Goal: Task Accomplishment & Management: Complete application form

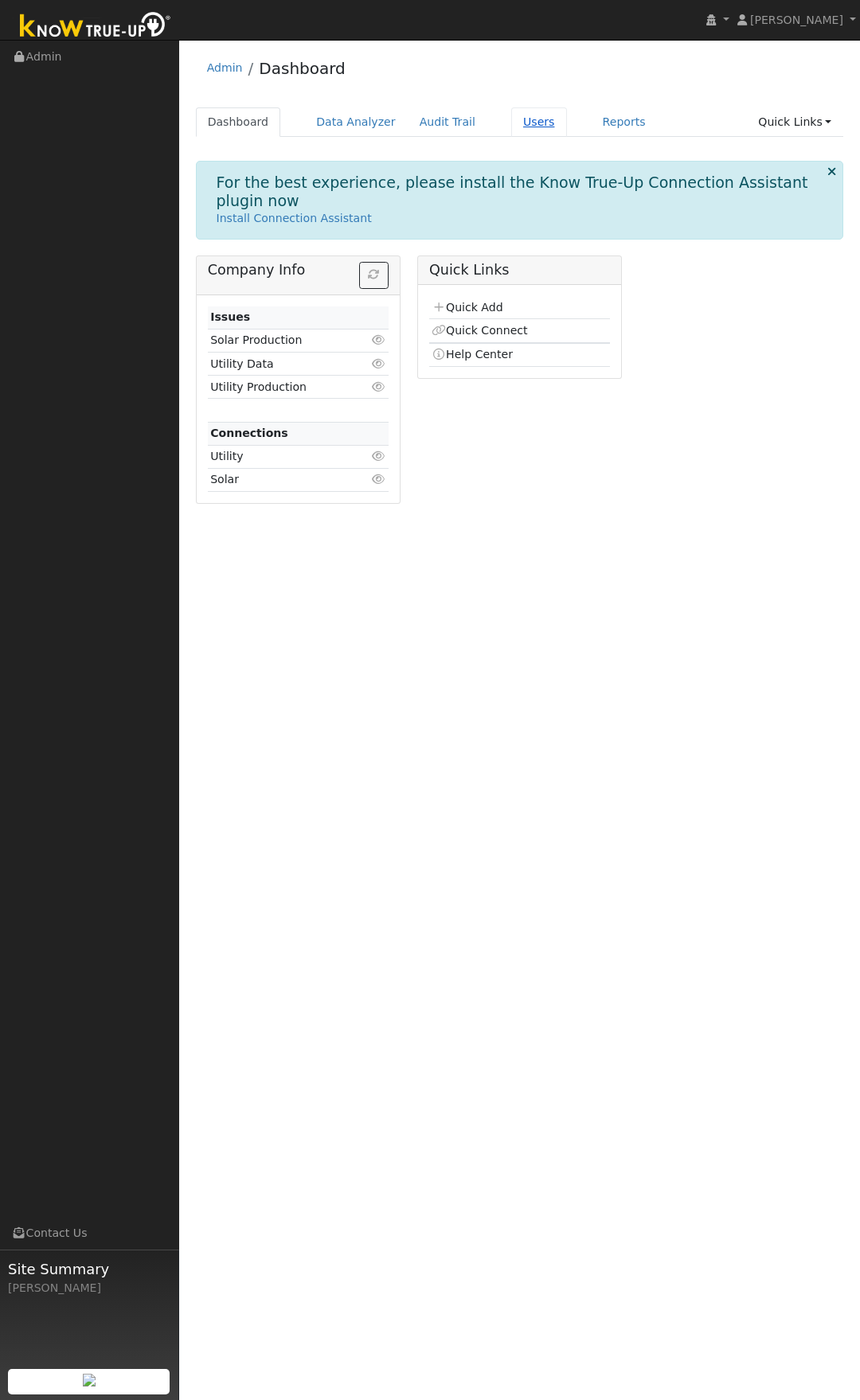
click at [511, 121] on link "Users" at bounding box center [539, 122] width 56 height 29
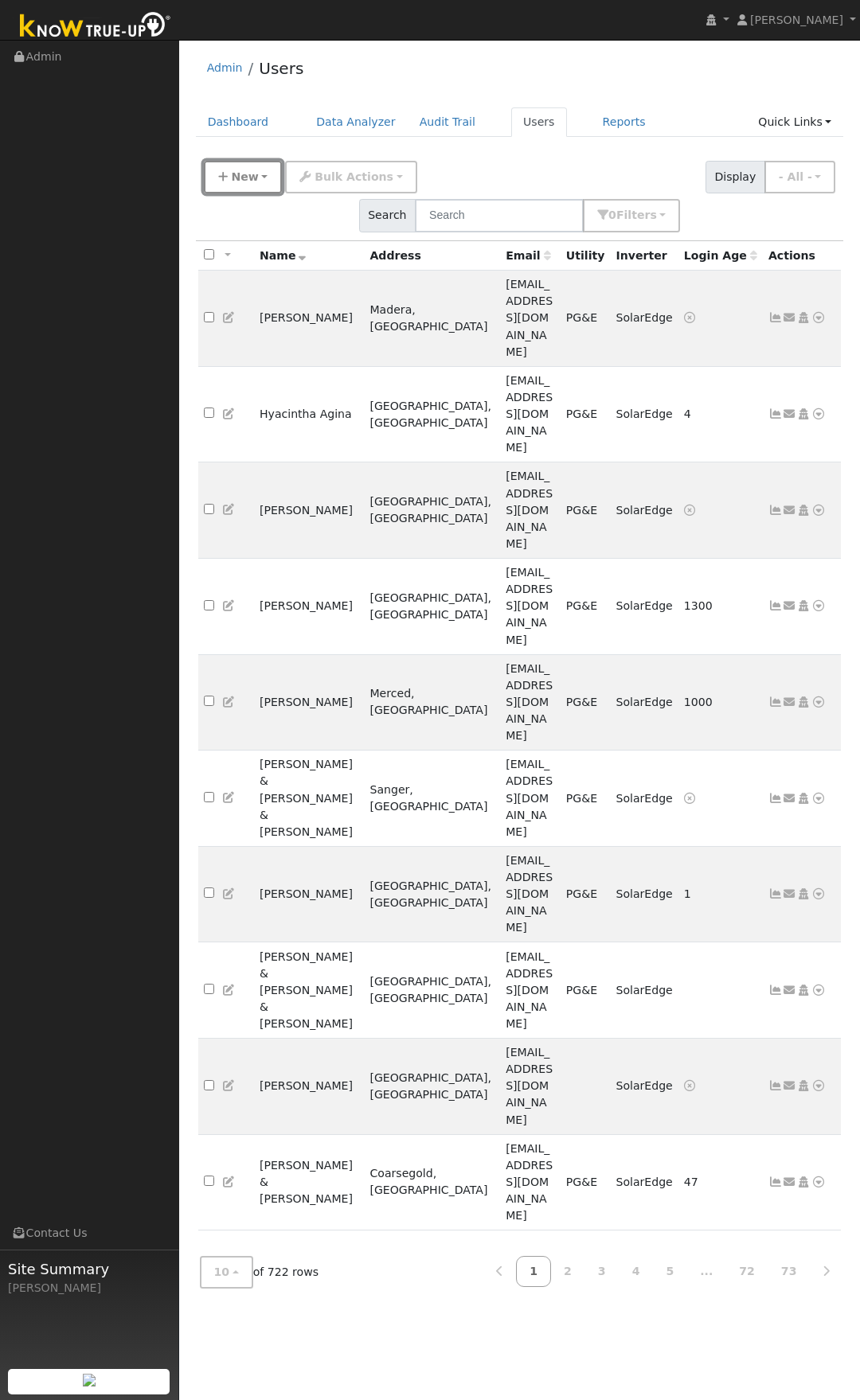
click at [247, 171] on span "New" at bounding box center [244, 176] width 27 height 13
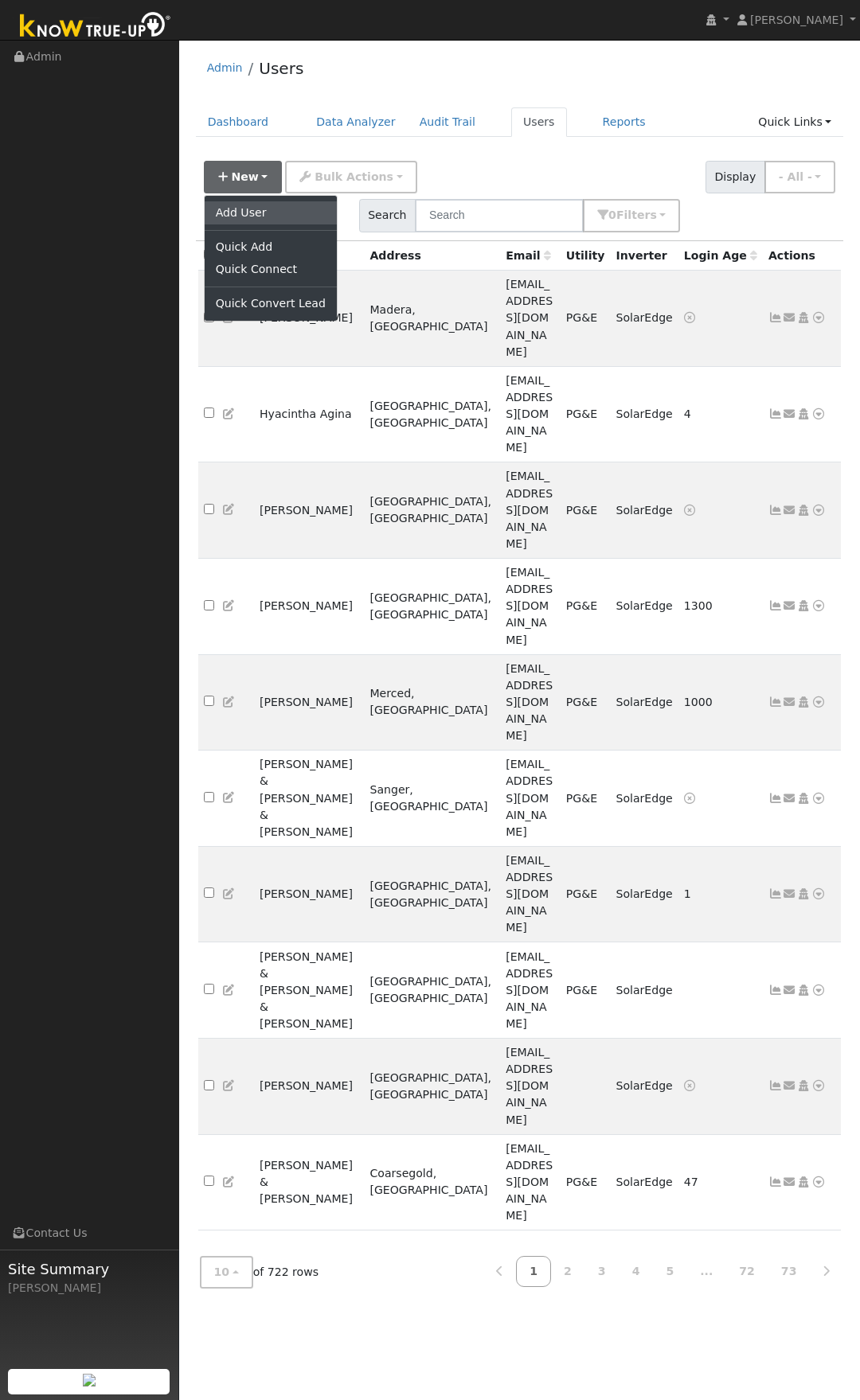
click at [243, 212] on link "Add User" at bounding box center [270, 212] width 132 height 22
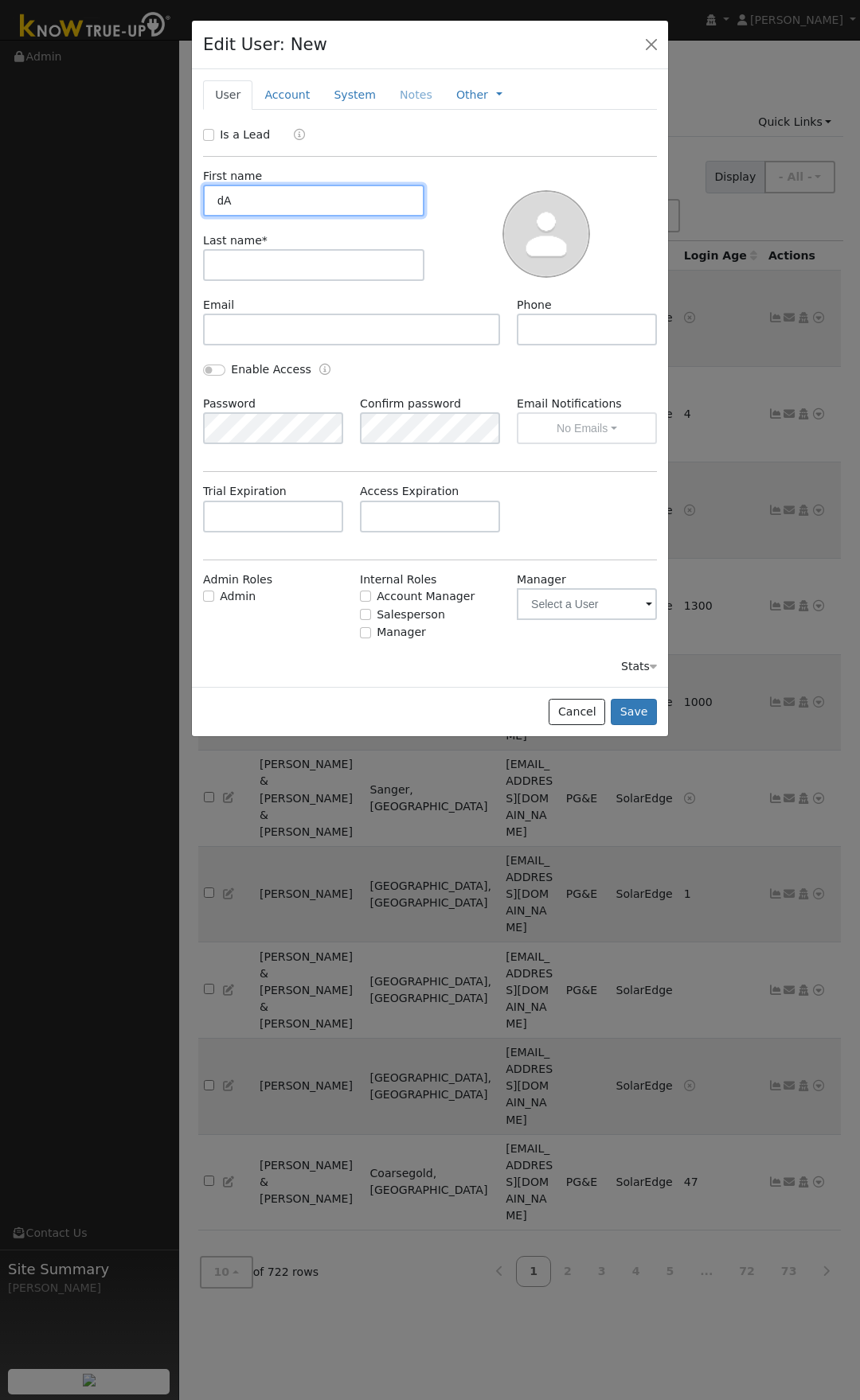
type input "d"
type input "[PERSON_NAME]"
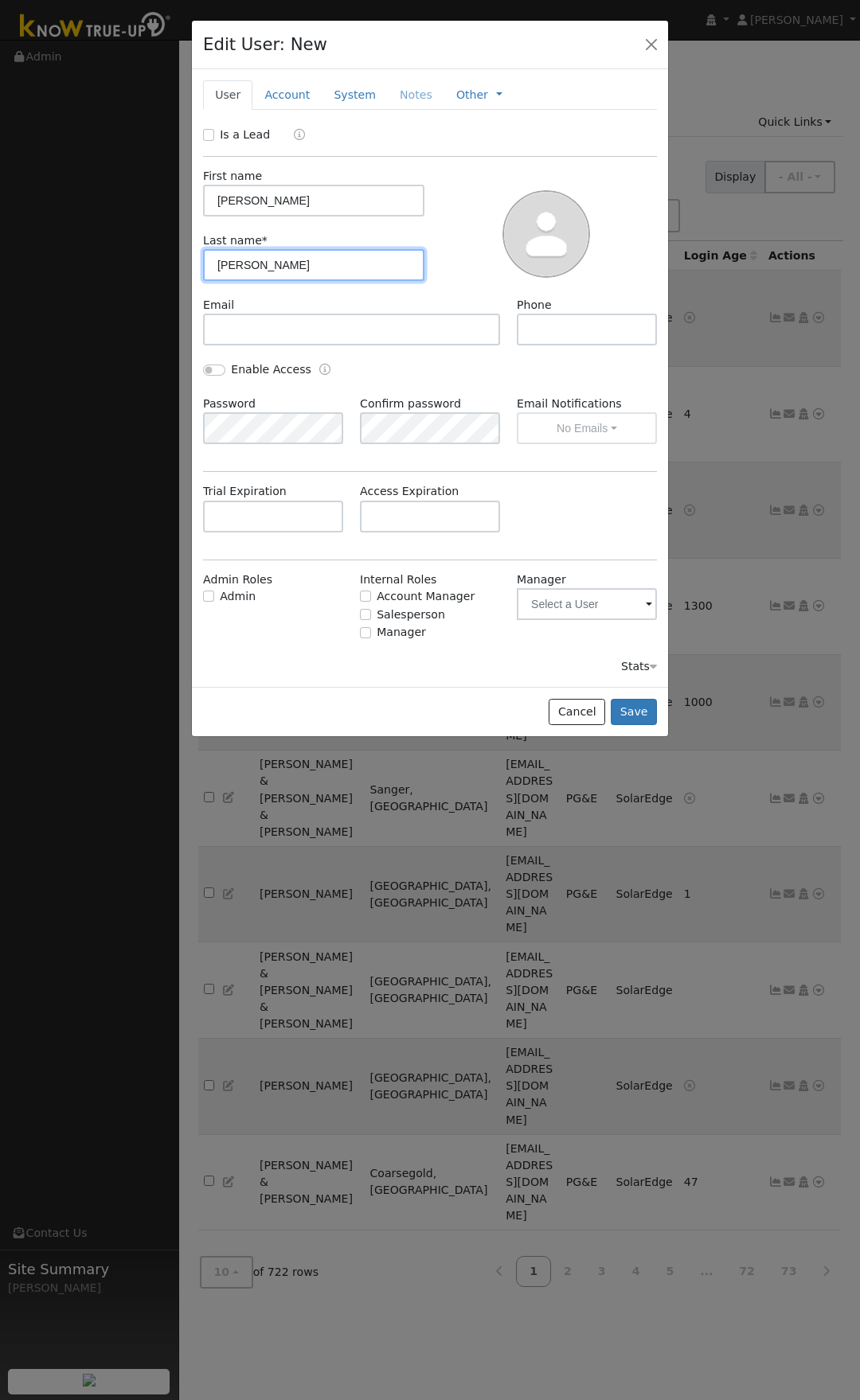
type input "[PERSON_NAME]"
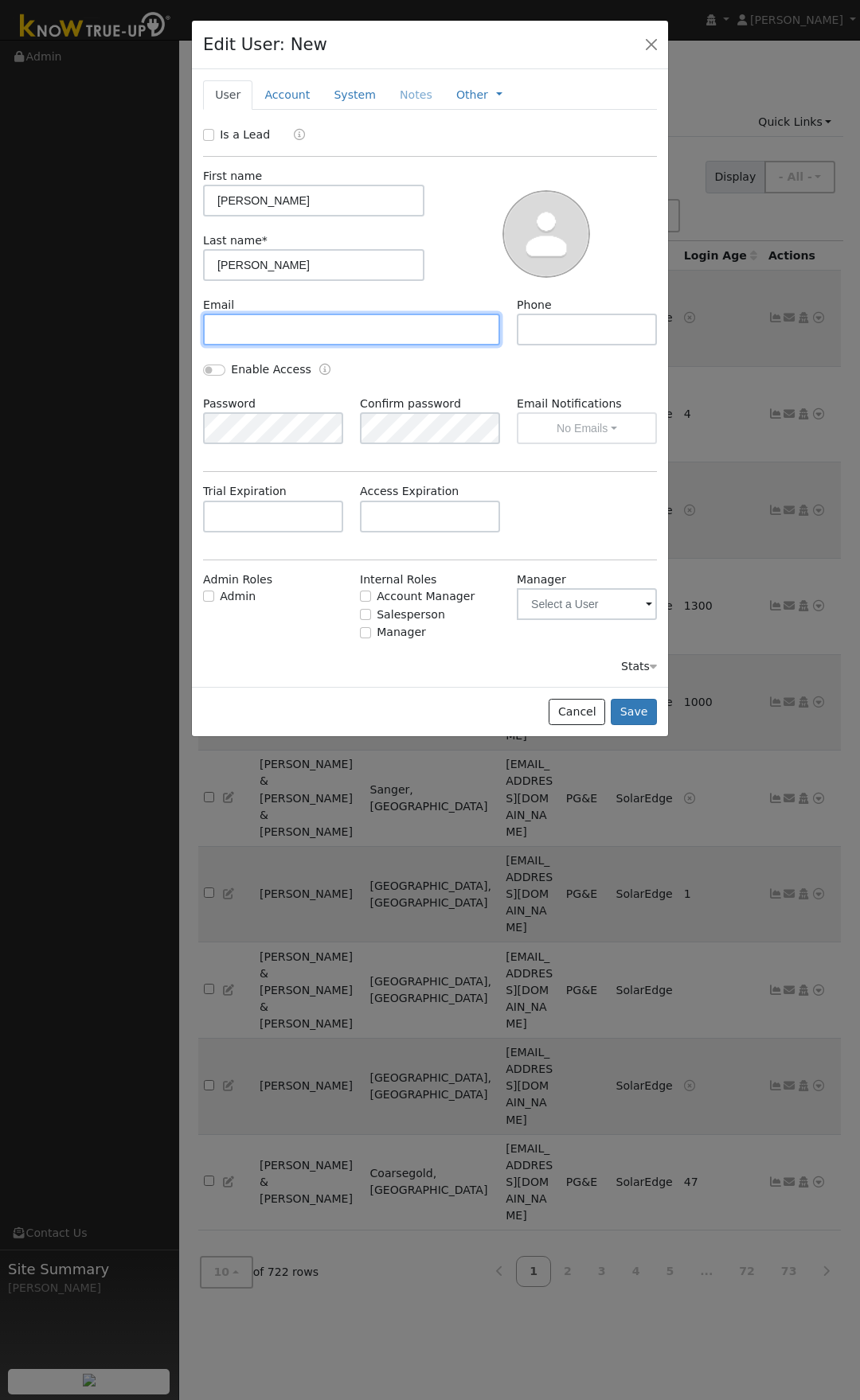
click at [289, 326] on input "text" at bounding box center [351, 330] width 297 height 32
paste input "[EMAIL_ADDRESS][DOMAIN_NAME]"
type input "[EMAIL_ADDRESS][DOMAIN_NAME]"
click at [349, 99] on link "System" at bounding box center [355, 94] width 66 height 29
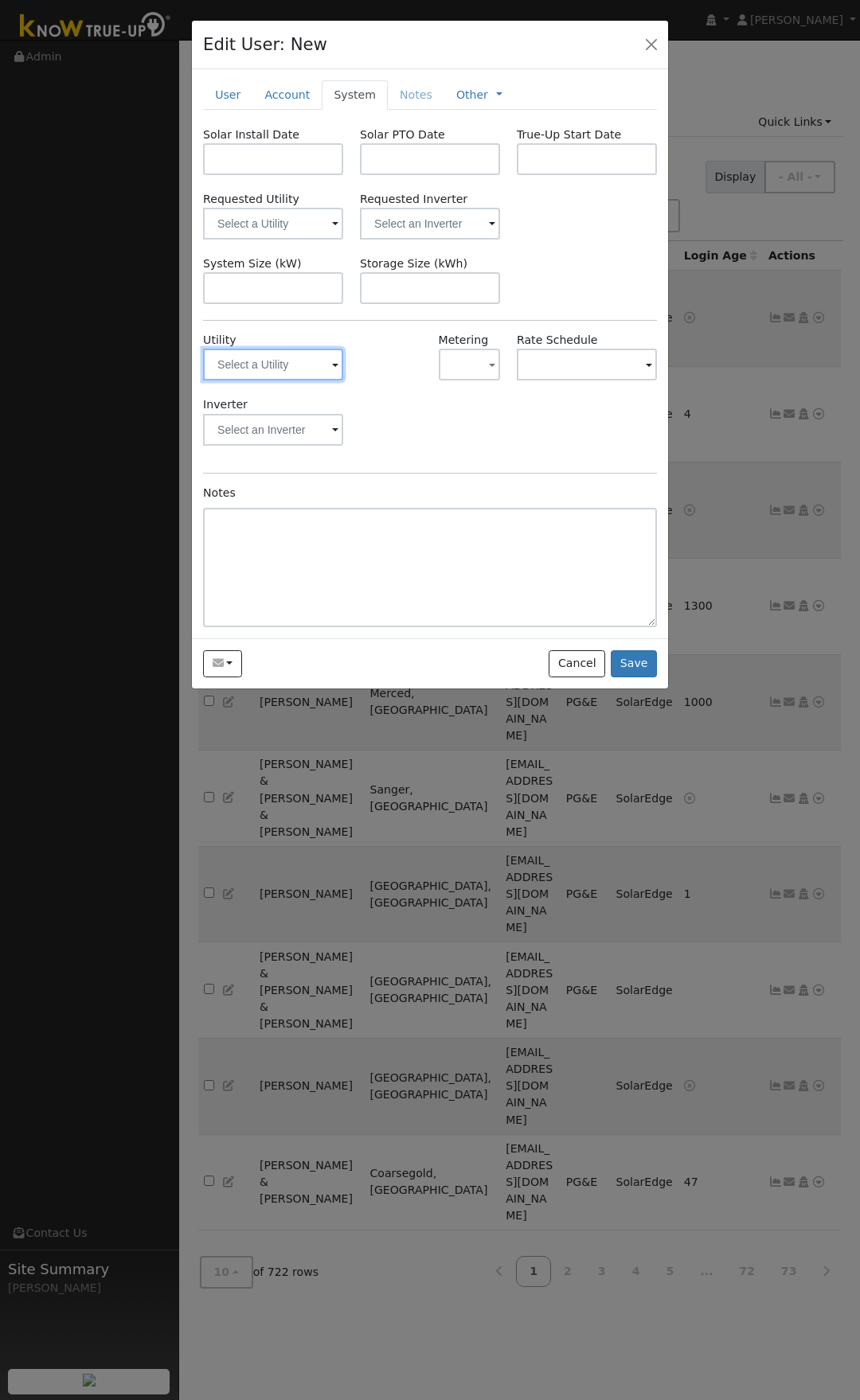
click at [307, 373] on input "text" at bounding box center [273, 365] width 140 height 32
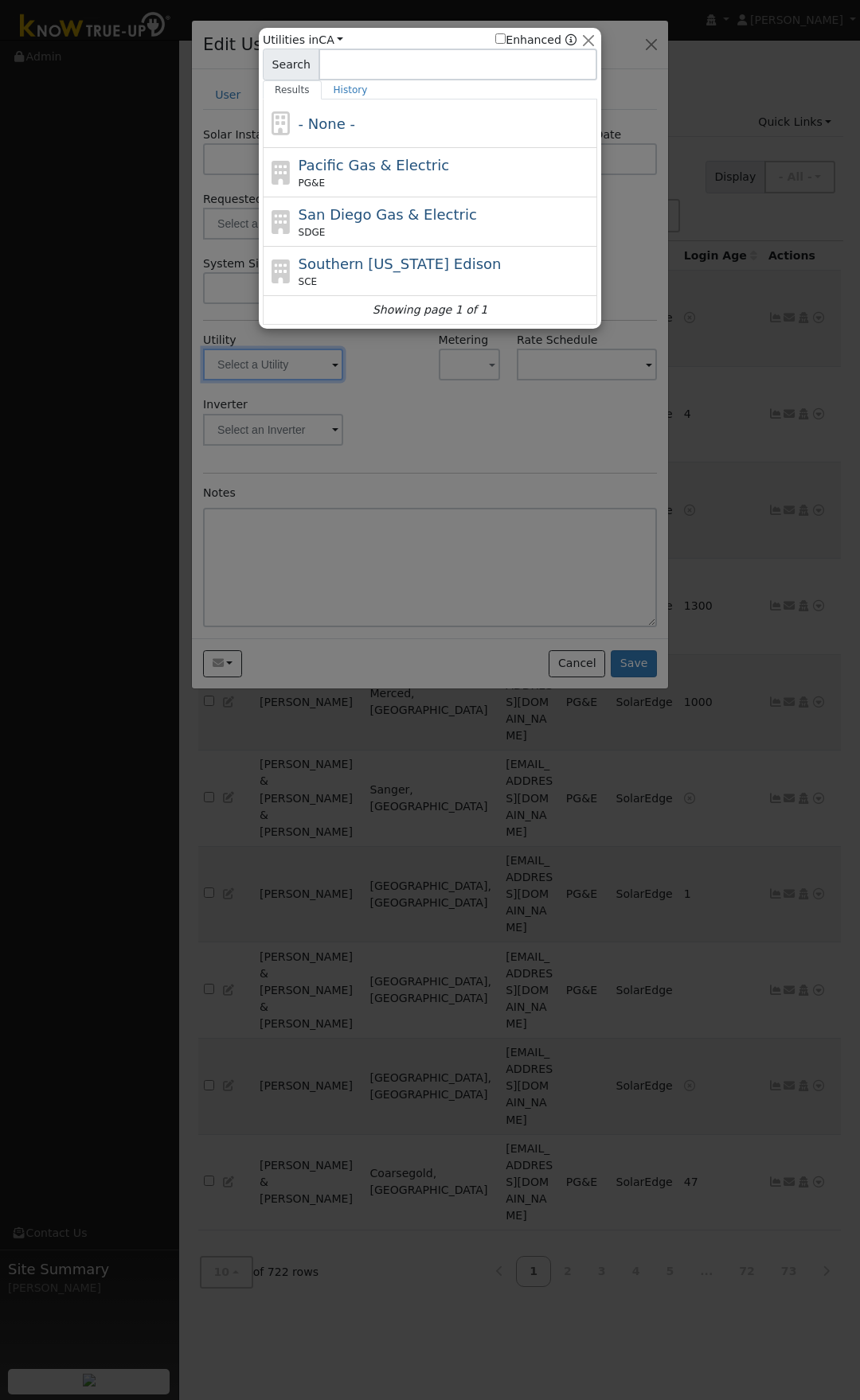
click at [387, 399] on div at bounding box center [430, 700] width 860 height 1400
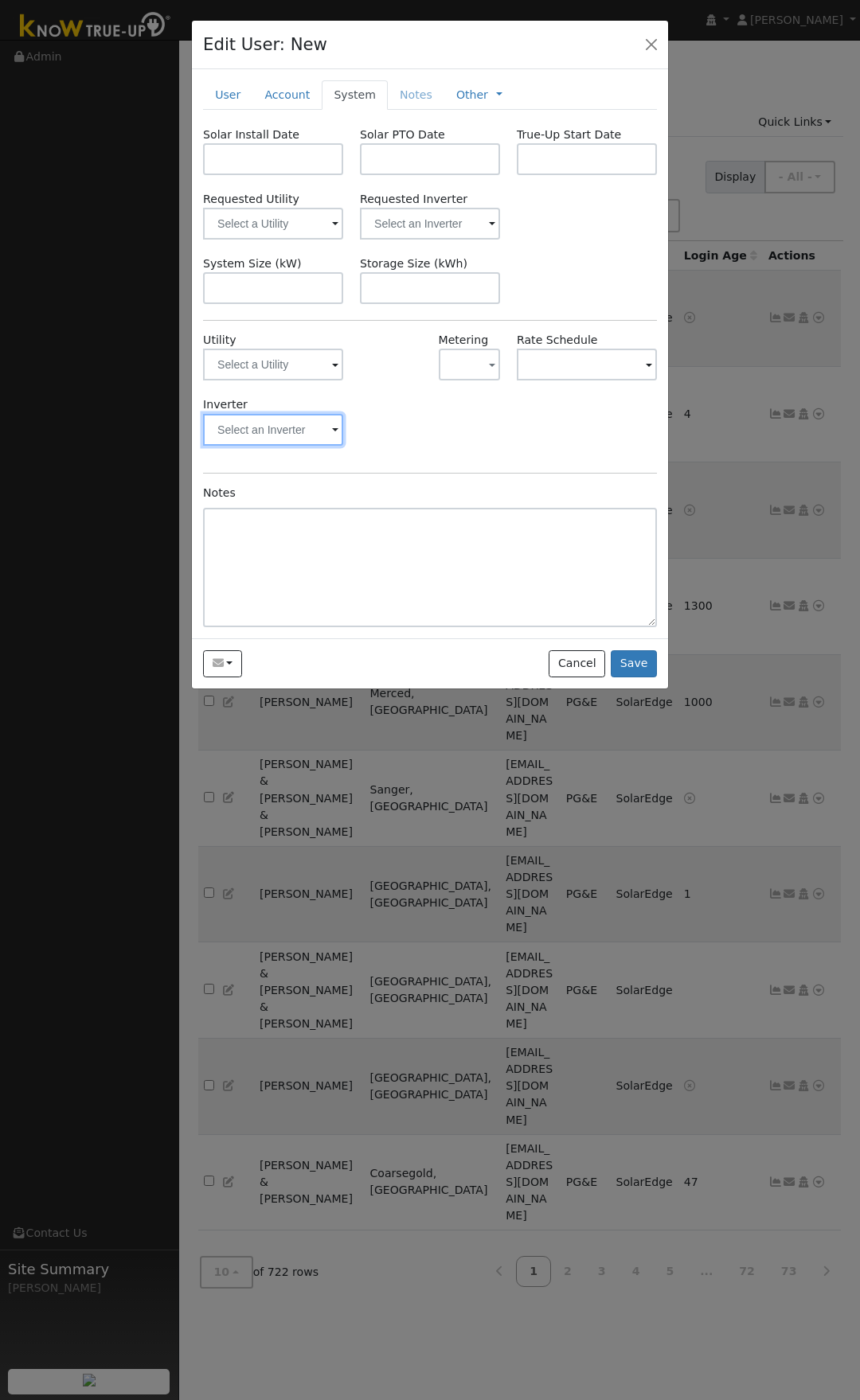
click at [317, 432] on input "text" at bounding box center [273, 430] width 140 height 32
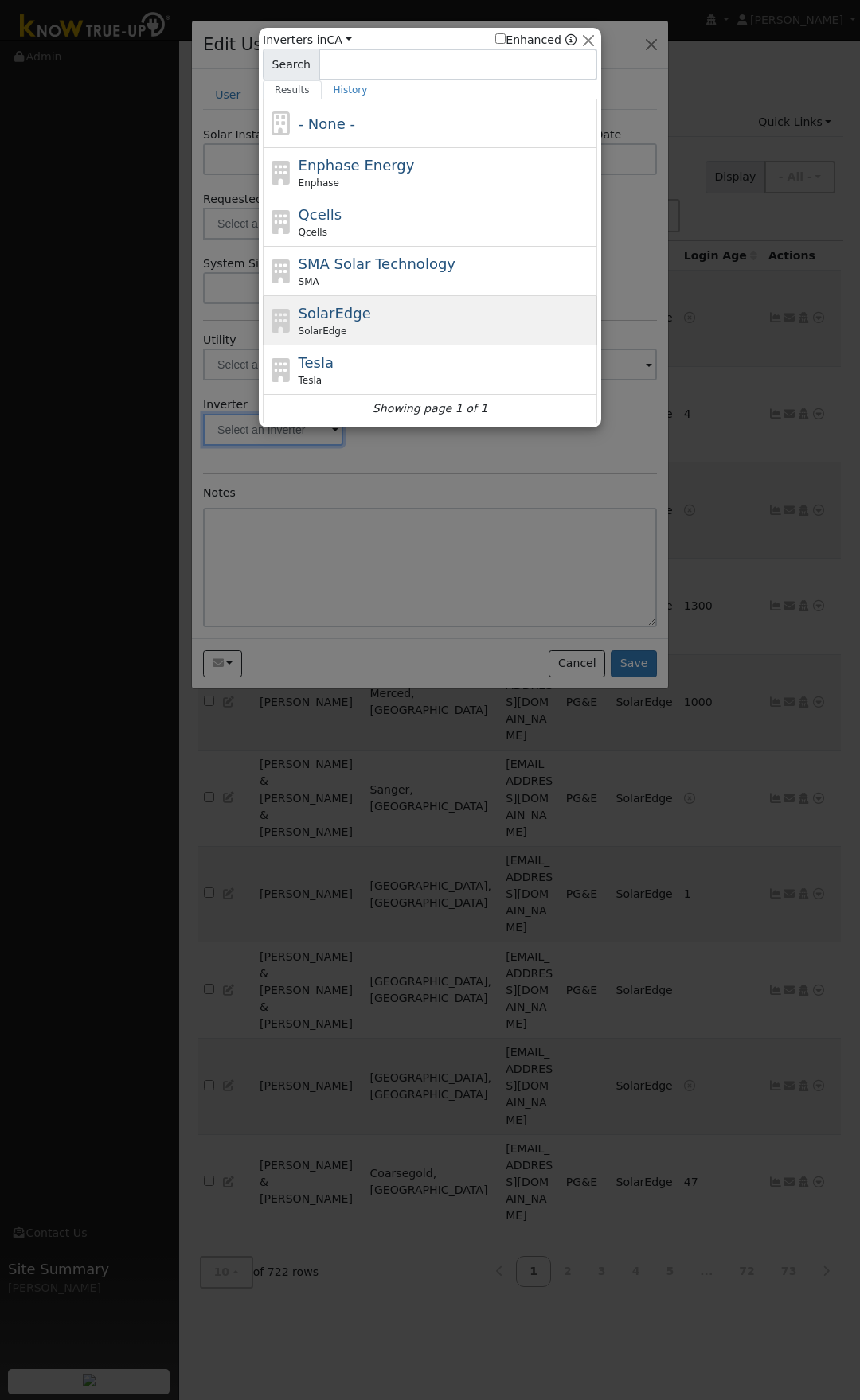
click at [324, 311] on span "SolarEdge" at bounding box center [335, 313] width 72 height 17
type input "SolarEdge"
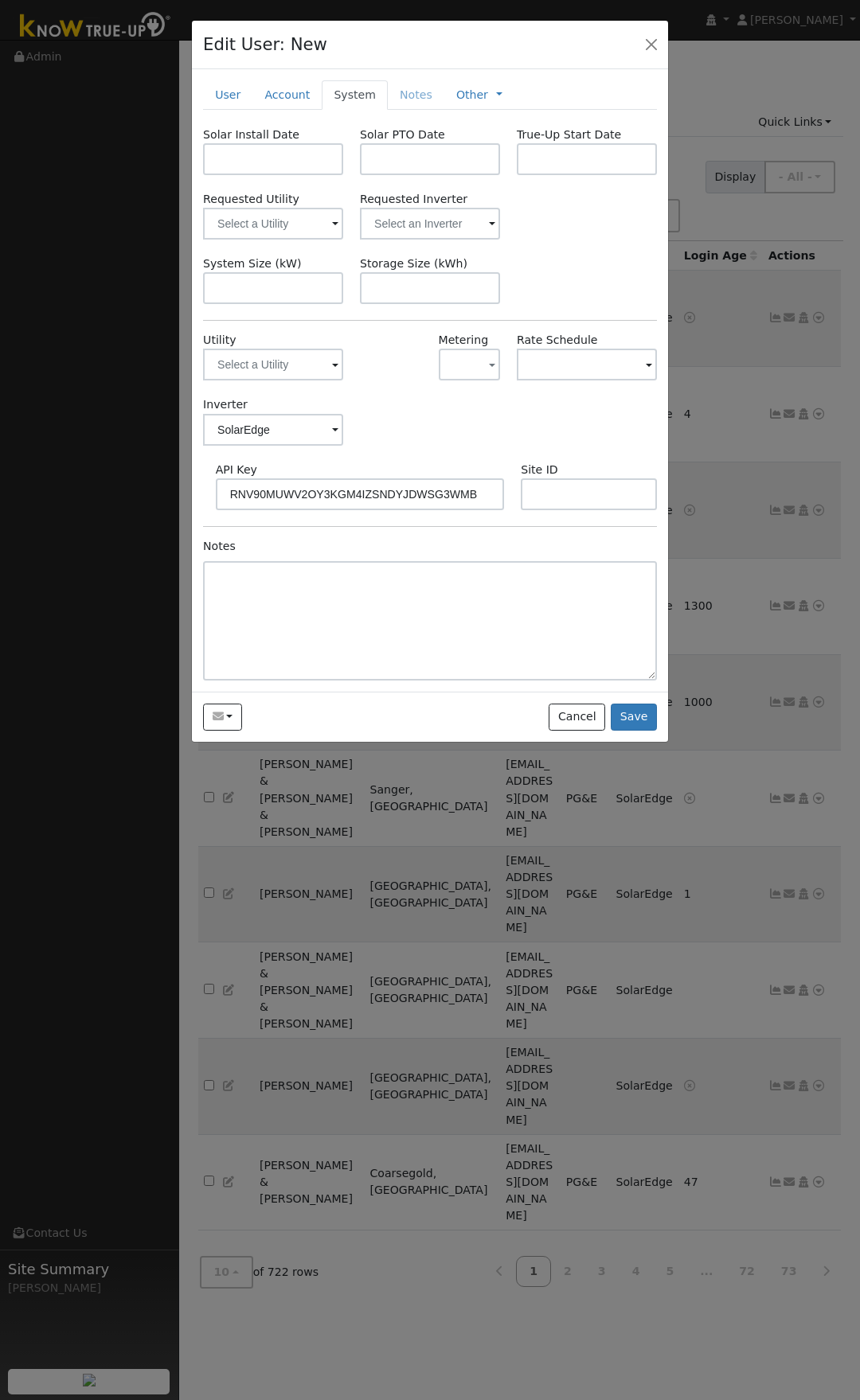
type input "RNV90MUWV2OY3KGM4IZSNDYJDWSG3WMB"
click at [571, 492] on input "text" at bounding box center [589, 494] width 136 height 32
paste input "4728409"
type input "4728409"
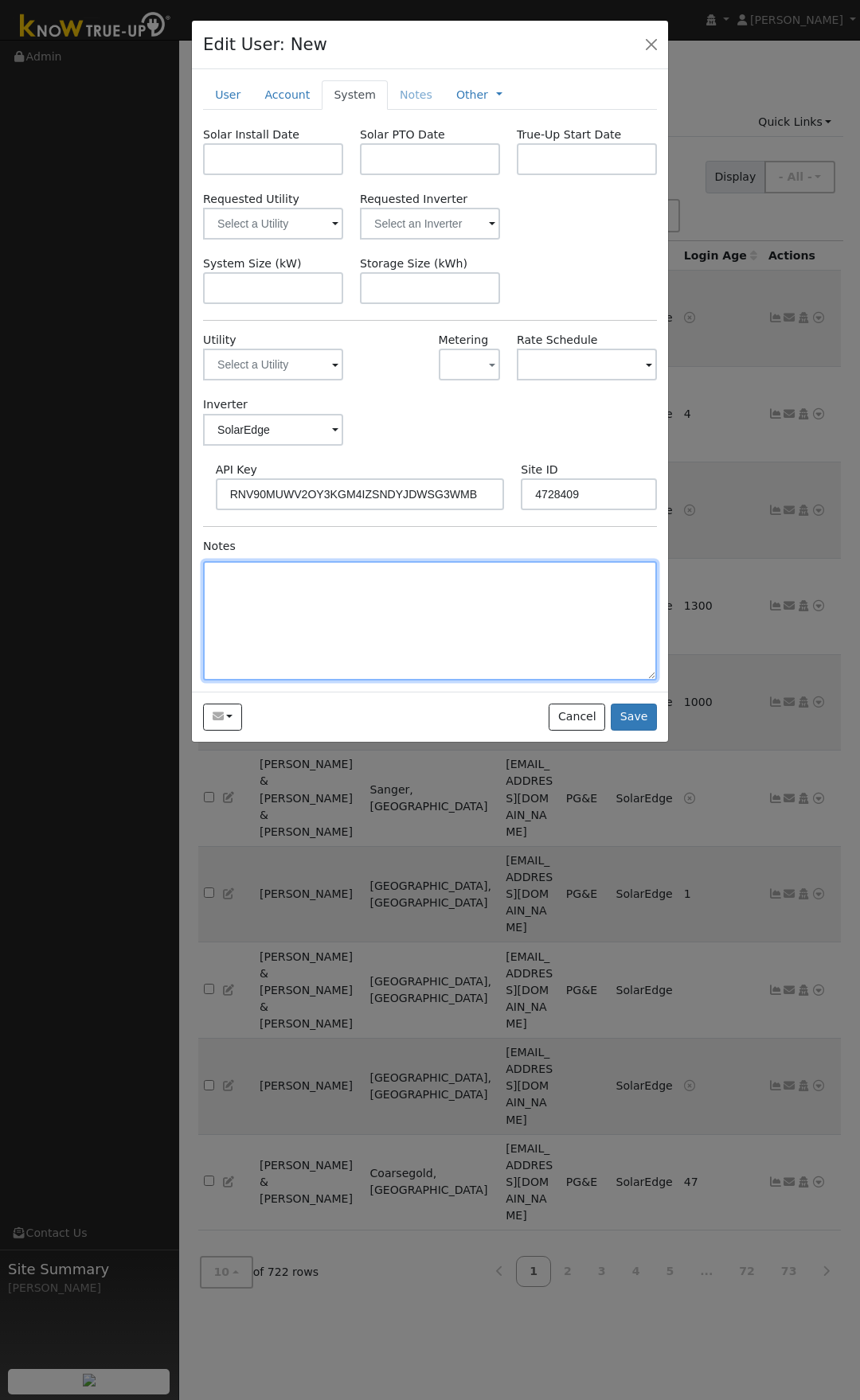
click at [392, 619] on textarea at bounding box center [430, 621] width 454 height 120
type textarea "1 year subscription per 2025 contract"
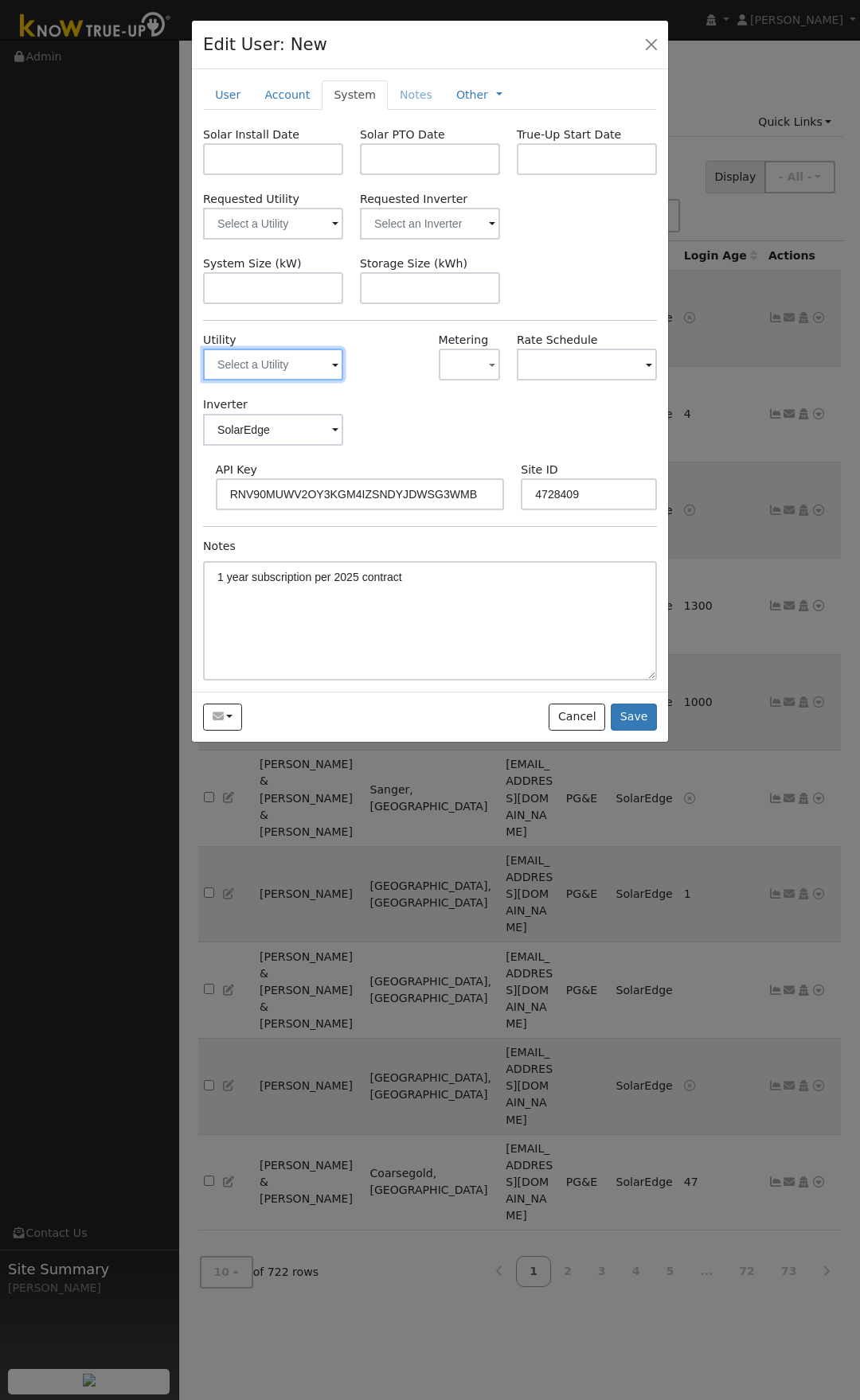
click at [264, 358] on input "text" at bounding box center [273, 365] width 140 height 32
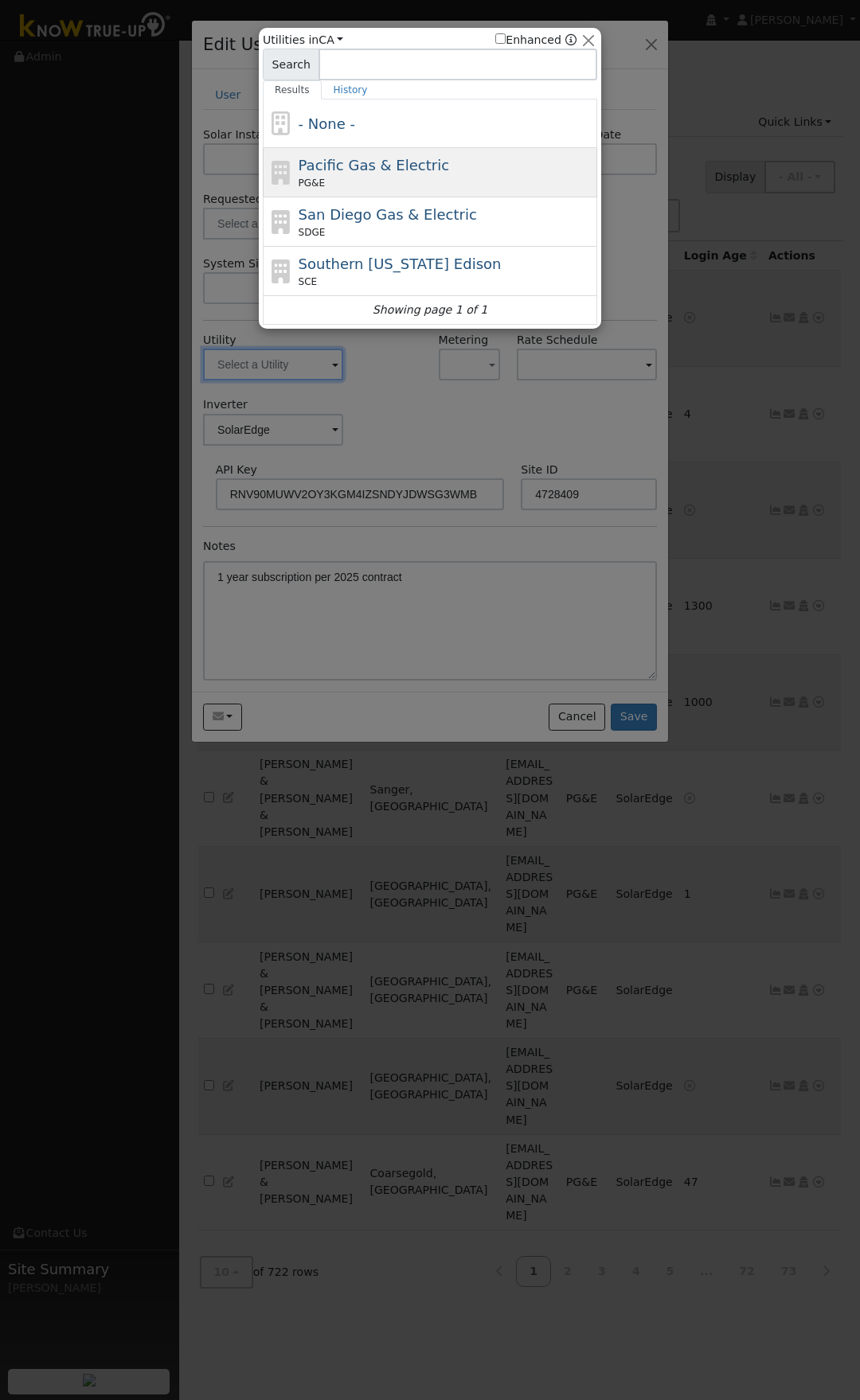
click at [334, 171] on span "Pacific Gas & Electric" at bounding box center [374, 165] width 151 height 17
type input "PG&E"
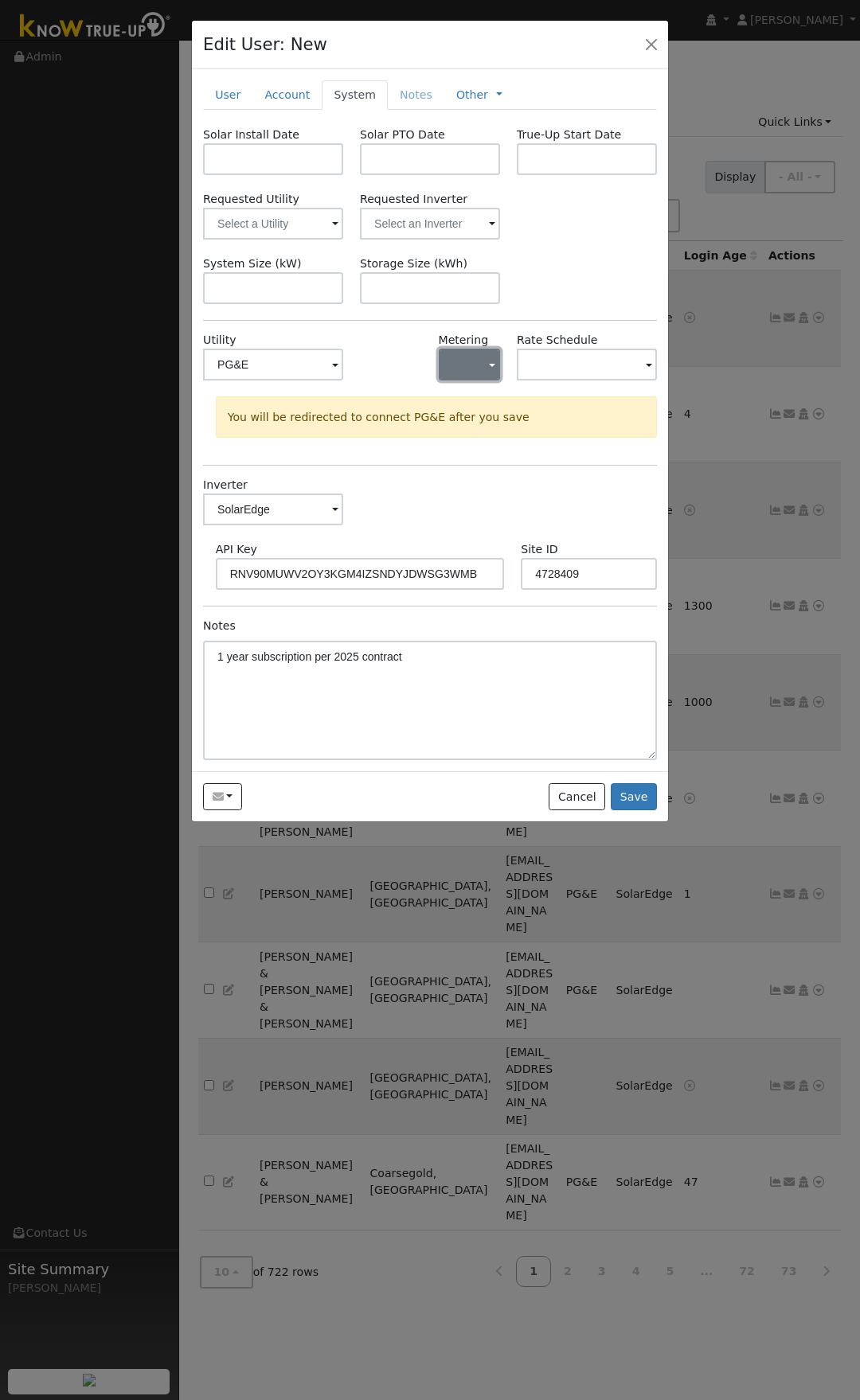
click at [446, 362] on button "button" at bounding box center [469, 365] width 61 height 32
click at [470, 427] on link "NEM" at bounding box center [494, 423] width 110 height 22
click at [397, 334] on div at bounding box center [391, 364] width 78 height 65
click at [309, 155] on input "text" at bounding box center [273, 159] width 140 height 32
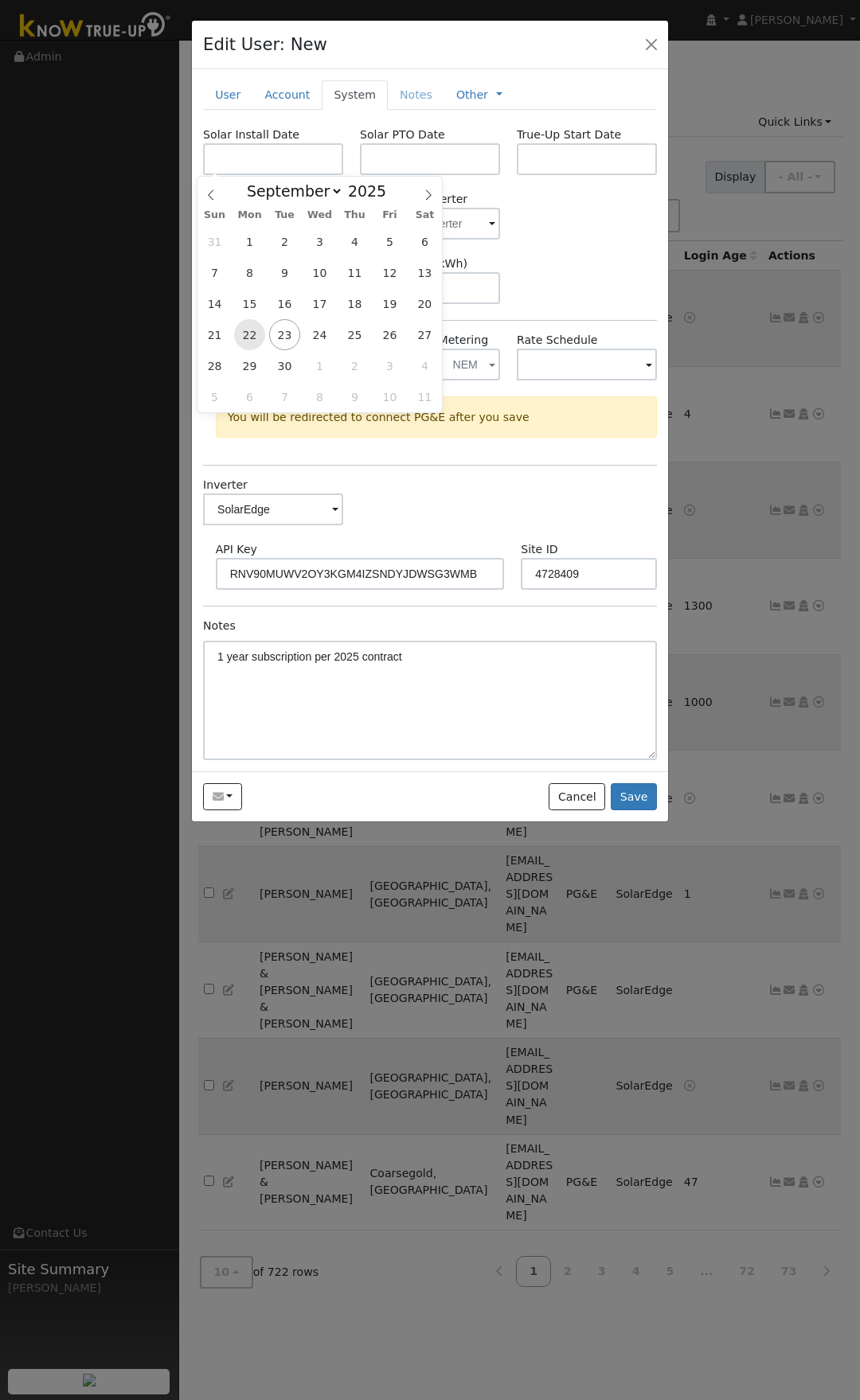
click at [246, 337] on span "22" at bounding box center [249, 334] width 31 height 31
type input "[DATE]"
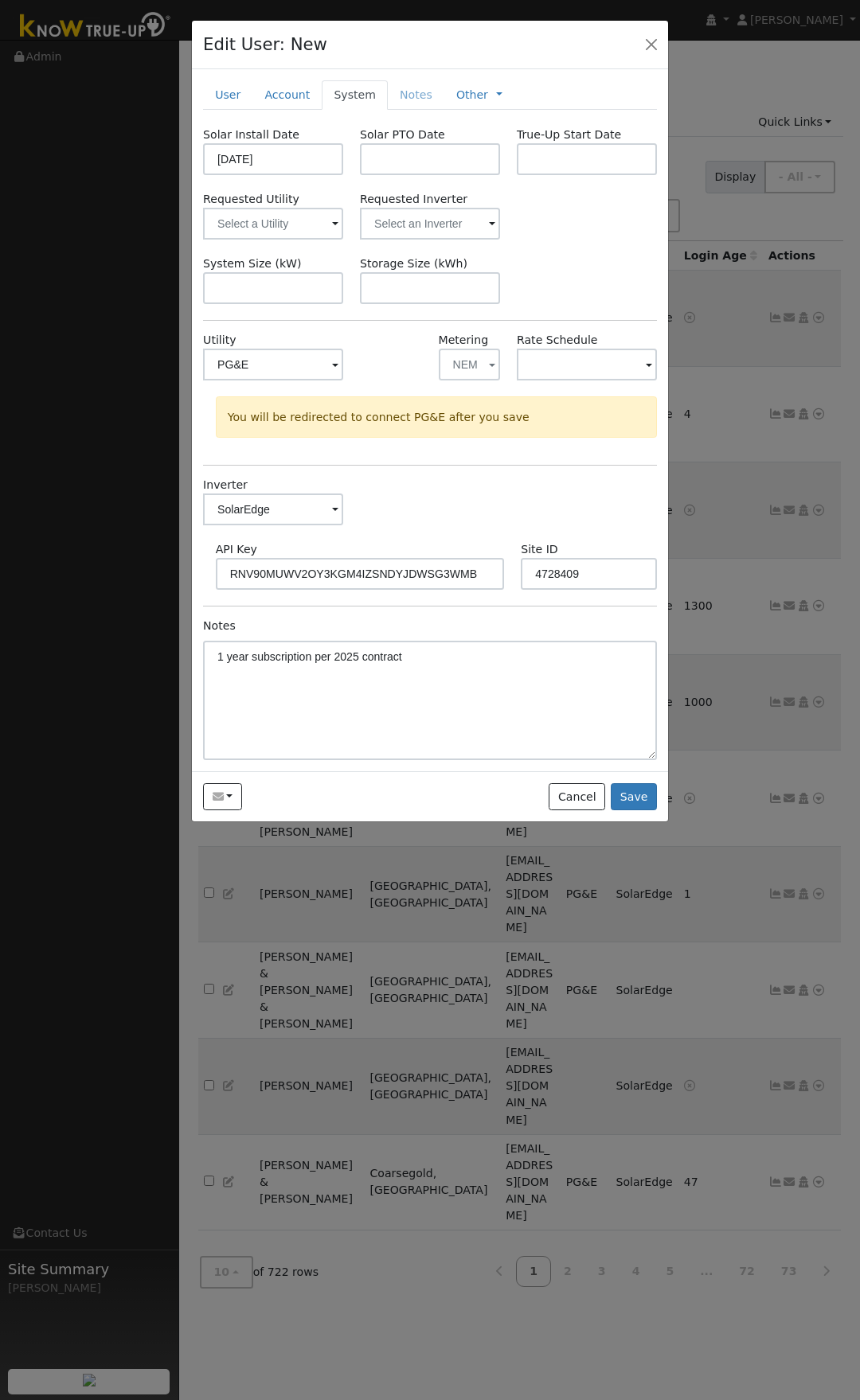
click at [554, 211] on div "Requested Utility Requested Inverter" at bounding box center [430, 216] width 471 height 49
click at [307, 230] on input "text" at bounding box center [273, 224] width 140 height 32
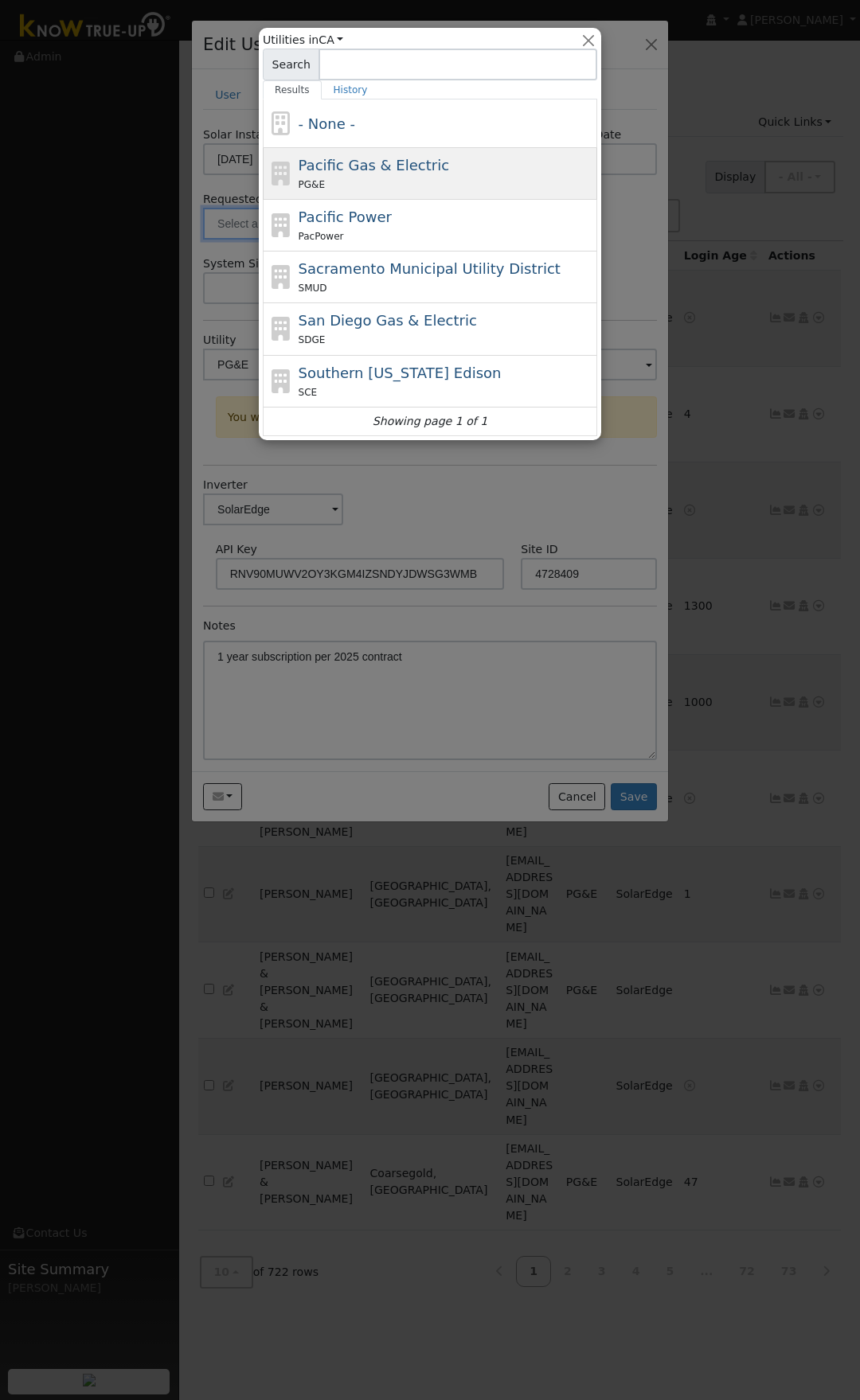
click at [355, 169] on span "Pacific Gas & Electric" at bounding box center [374, 165] width 151 height 17
type input "Pacific Gas & Electric"
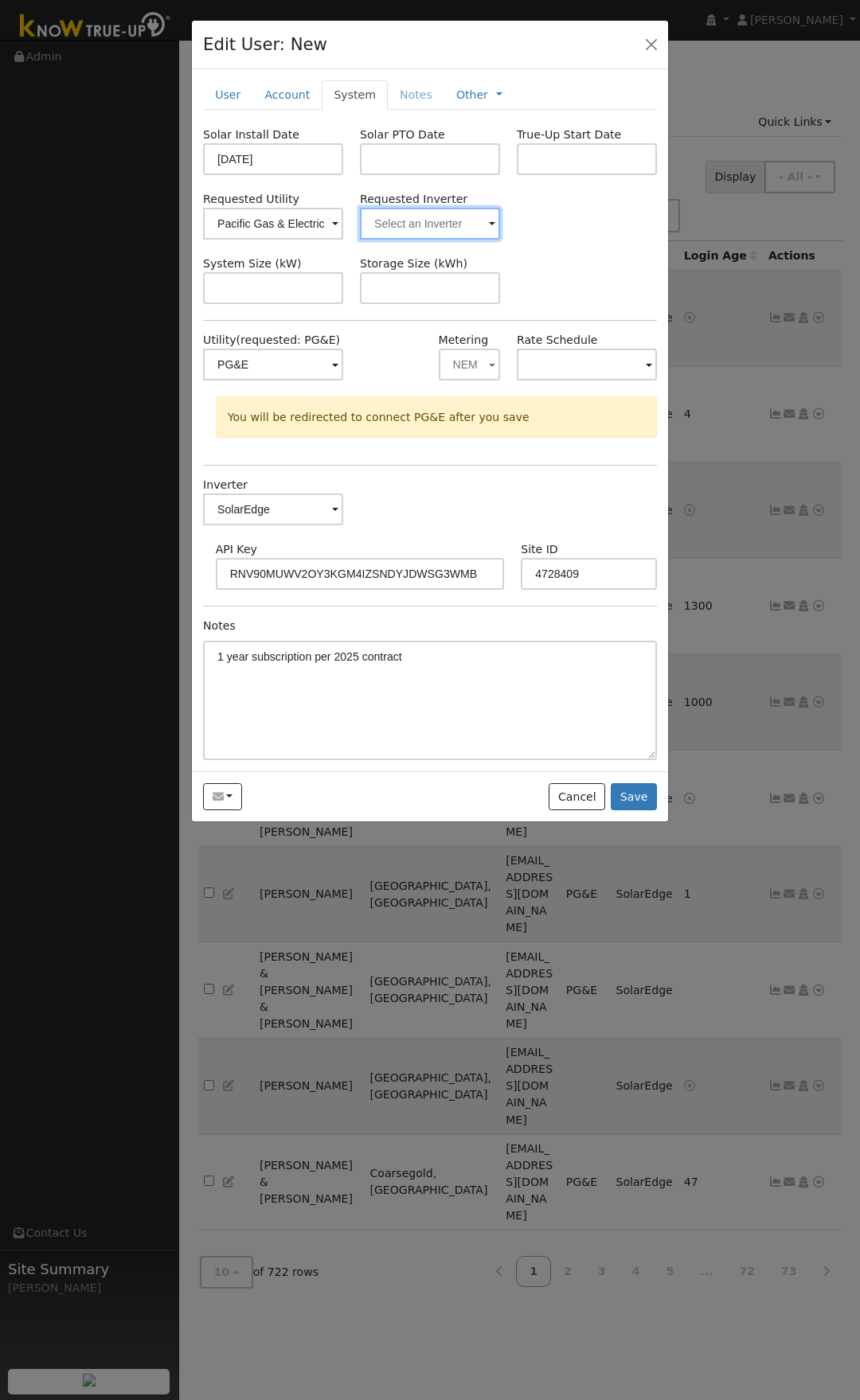
click at [401, 219] on input "text" at bounding box center [430, 224] width 140 height 32
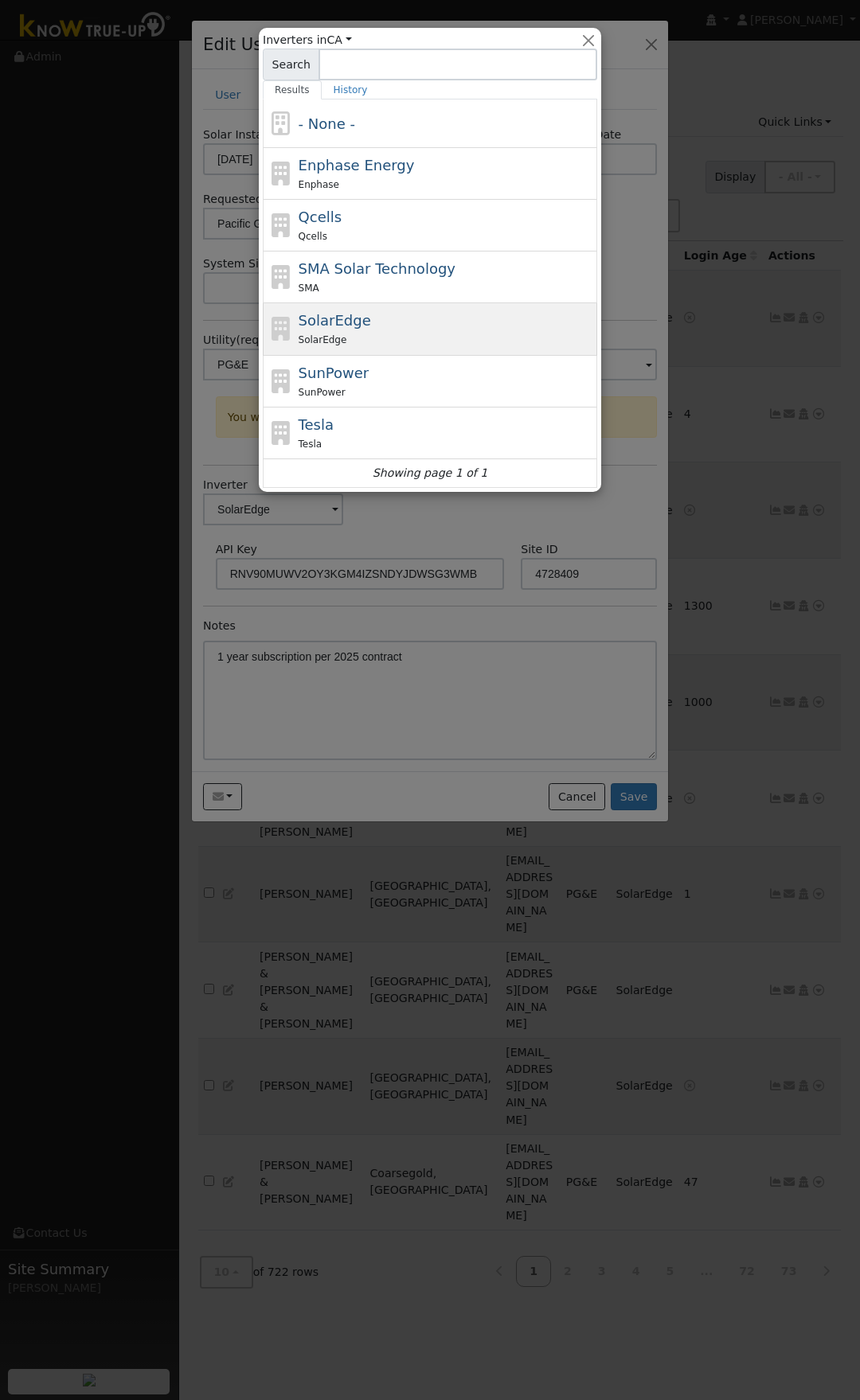
click at [367, 340] on div "SolarEdge" at bounding box center [446, 339] width 296 height 17
type input "SolarEdge"
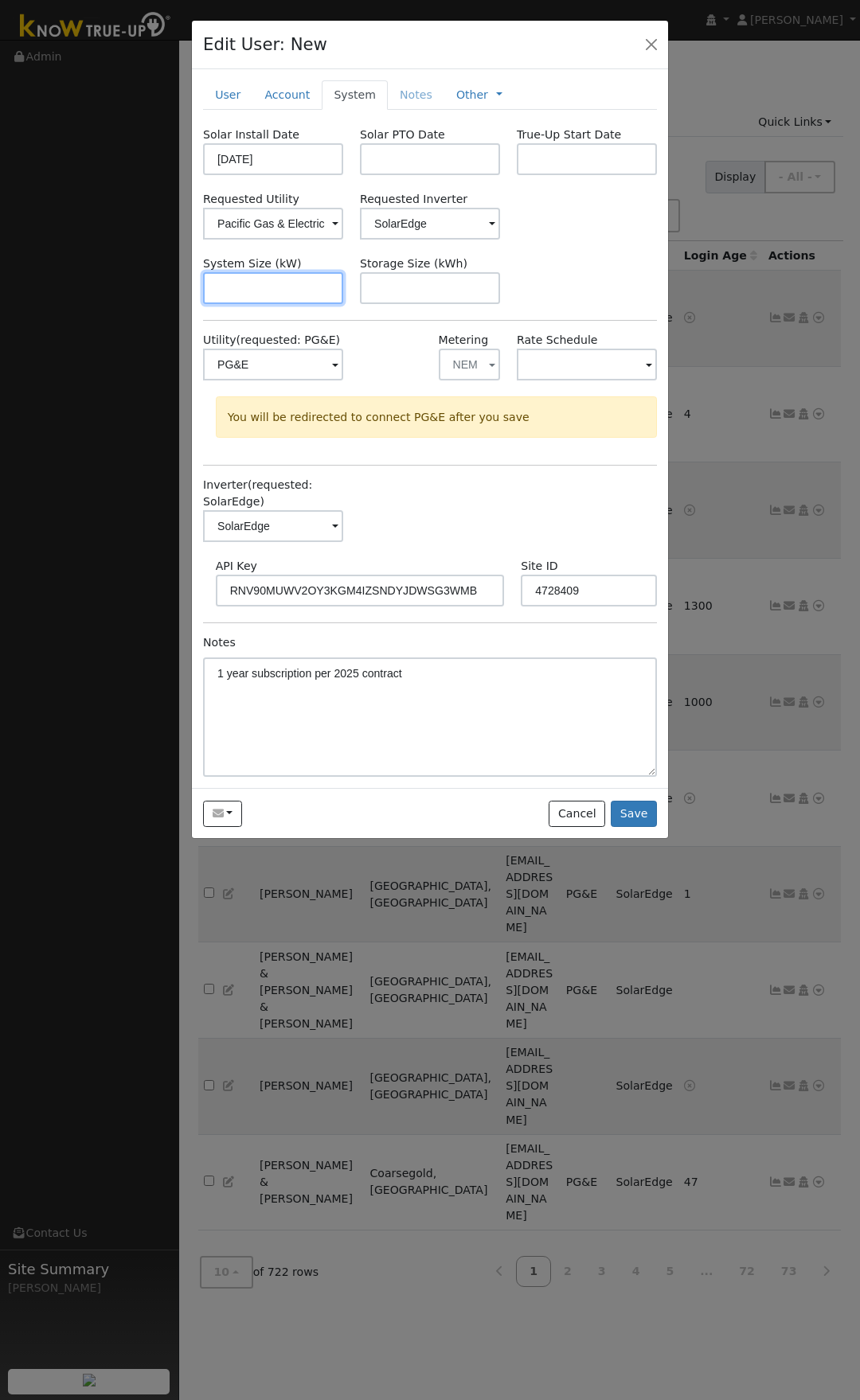
click at [314, 289] on input "text" at bounding box center [273, 288] width 140 height 32
click at [273, 285] on input "text" at bounding box center [273, 288] width 140 height 32
type input "4.3"
type input "9.7"
click at [554, 255] on div "System Size (kW) 4.3 Storage Size (kWh) 9.7" at bounding box center [430, 279] width 471 height 49
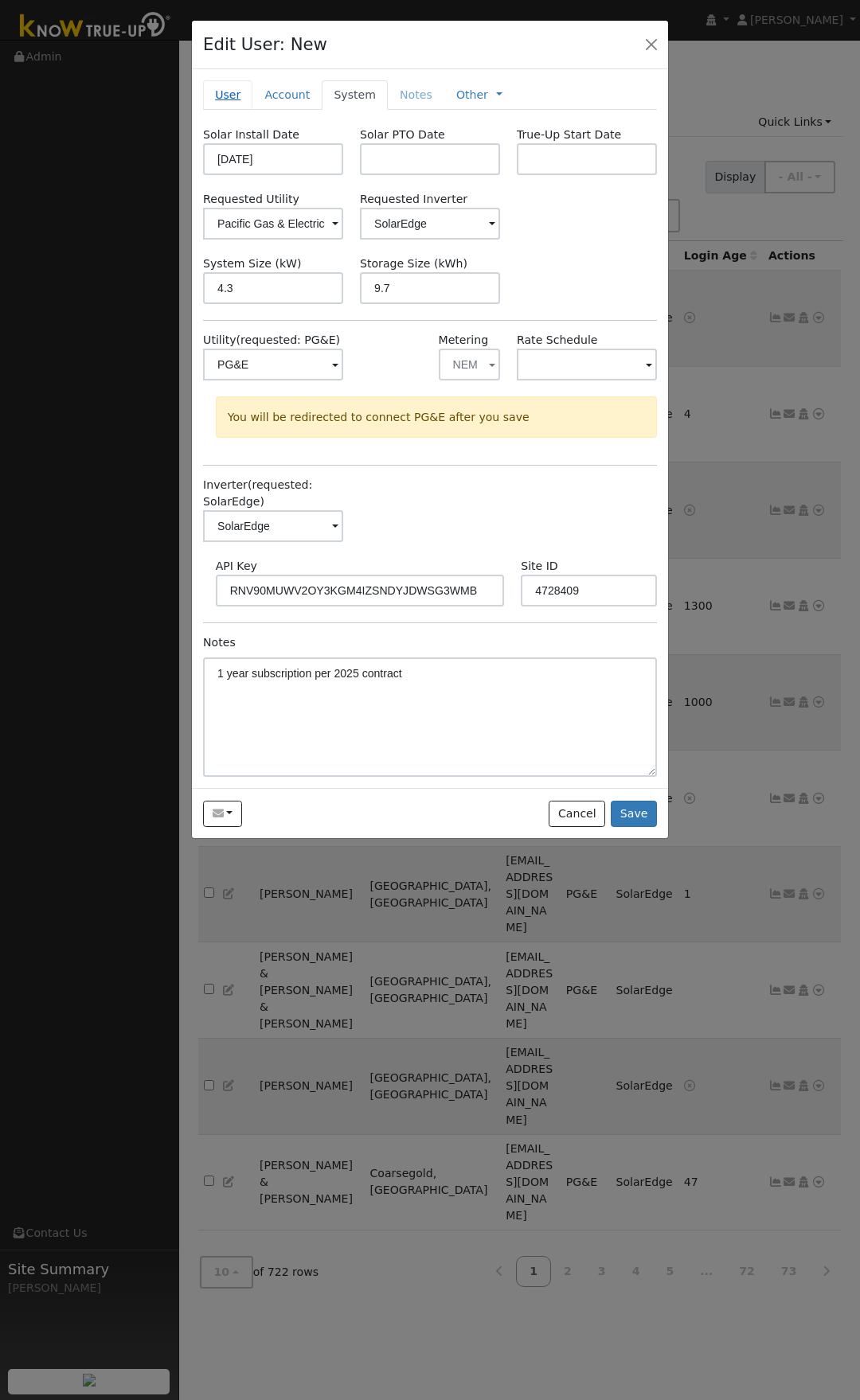
click at [221, 93] on link "User" at bounding box center [227, 94] width 50 height 29
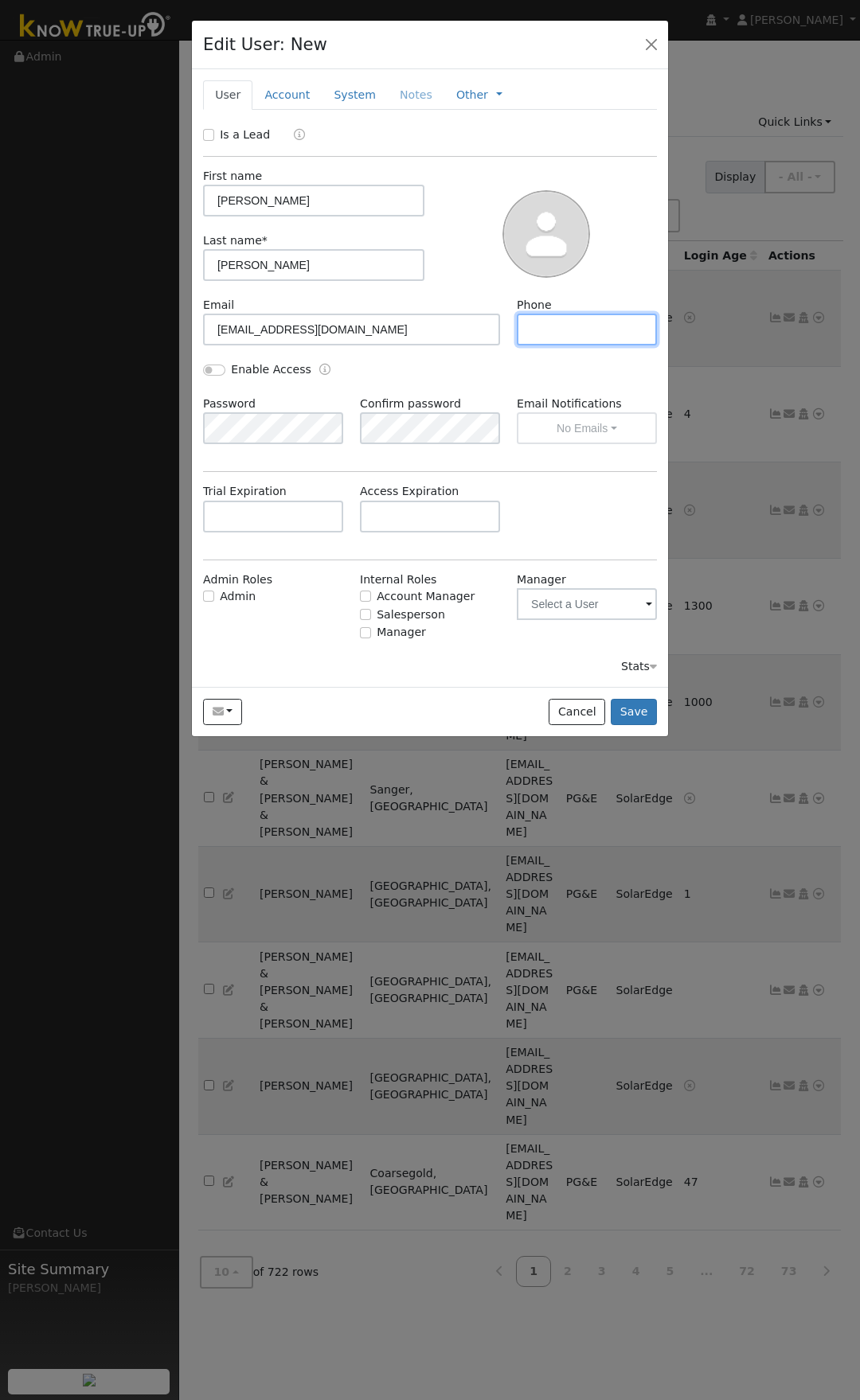
click at [564, 334] on input "text" at bounding box center [587, 330] width 140 height 32
type input "[PHONE_NUMBER]"
click at [219, 367] on input "Enable Access" at bounding box center [214, 370] width 22 height 11
checkbox input "true"
click at [568, 423] on button "No Emails" at bounding box center [587, 429] width 140 height 32
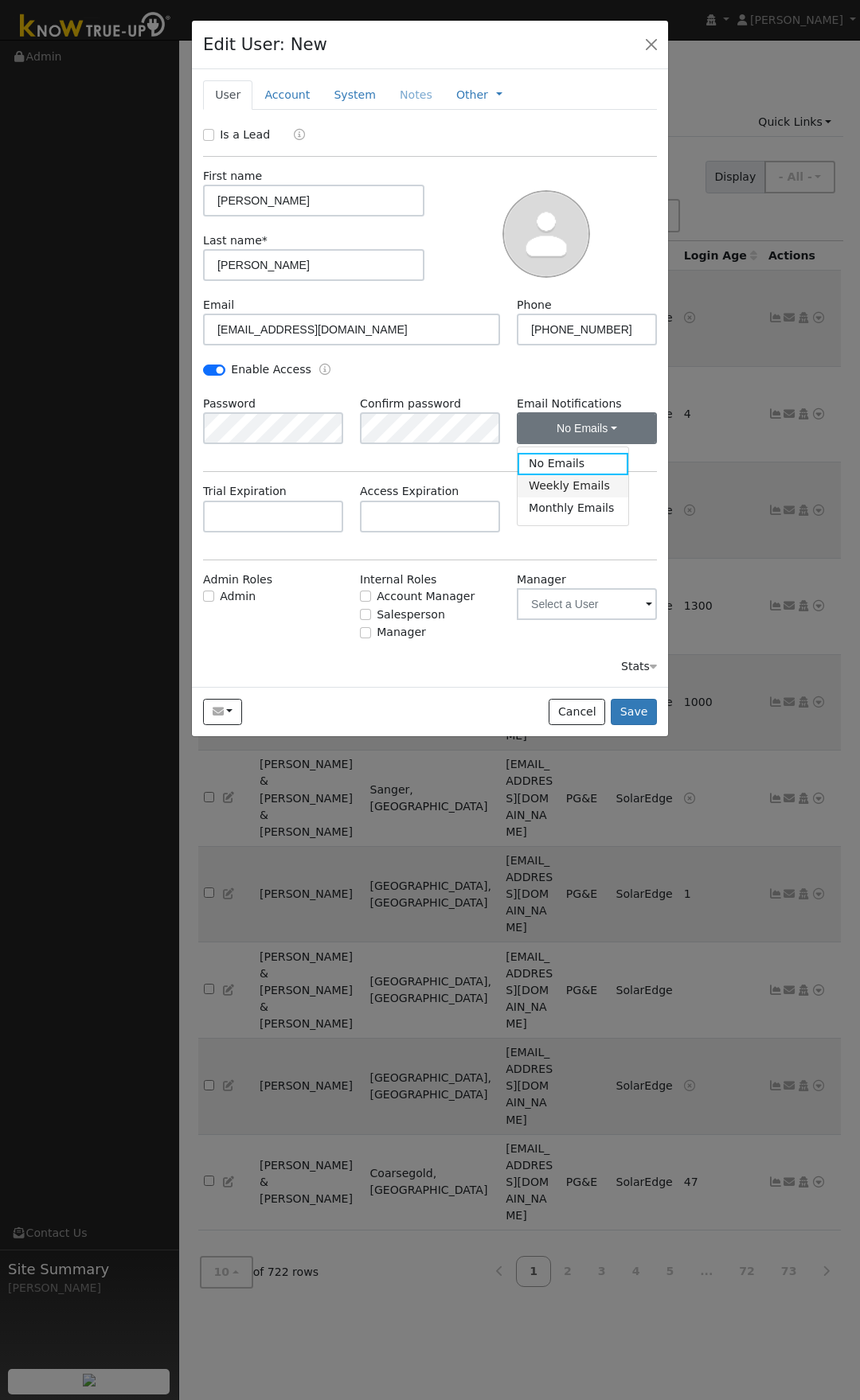
click at [562, 487] on link "Weekly Emails" at bounding box center [573, 486] width 110 height 22
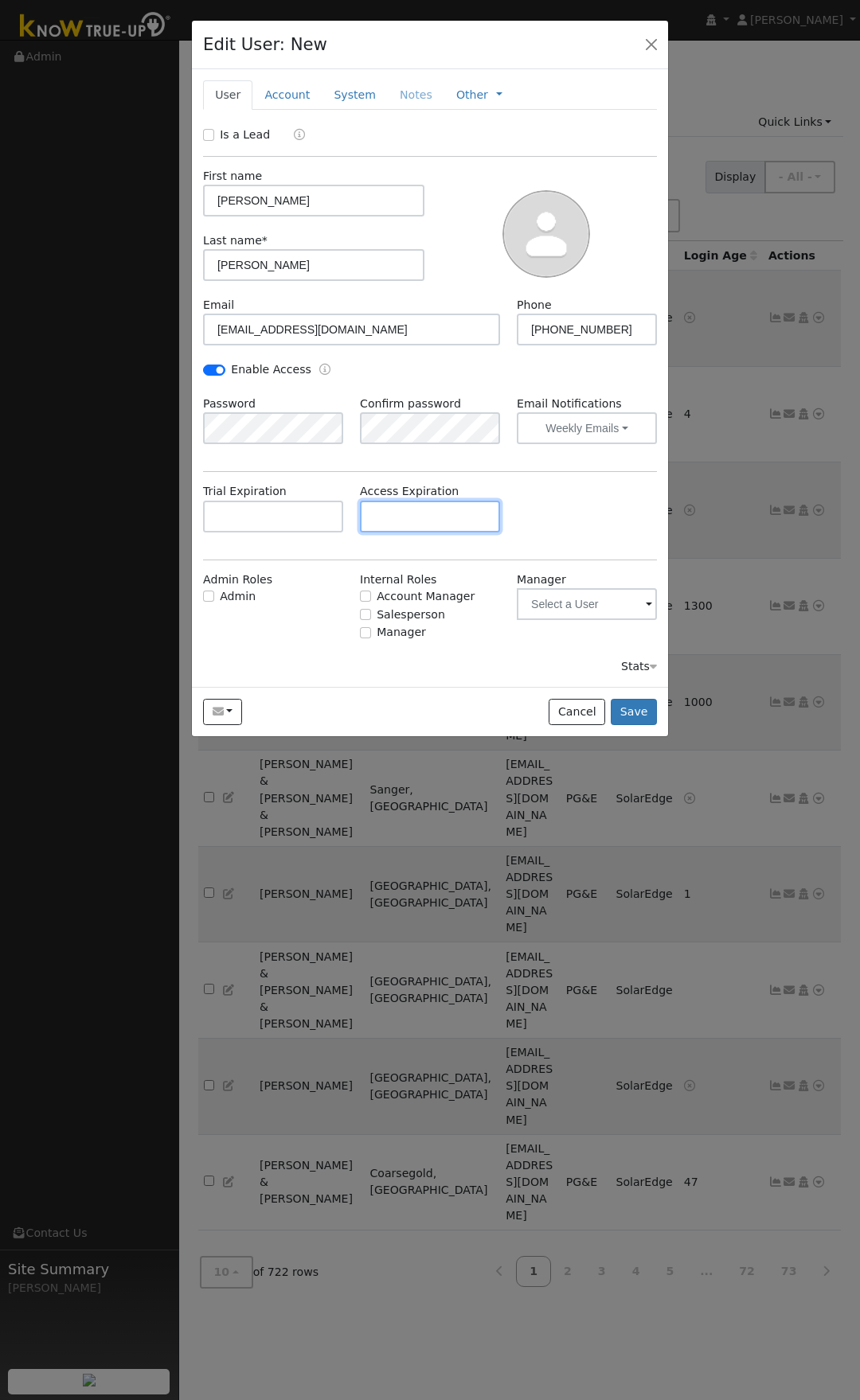
click at [465, 516] on input "text" at bounding box center [430, 517] width 140 height 32
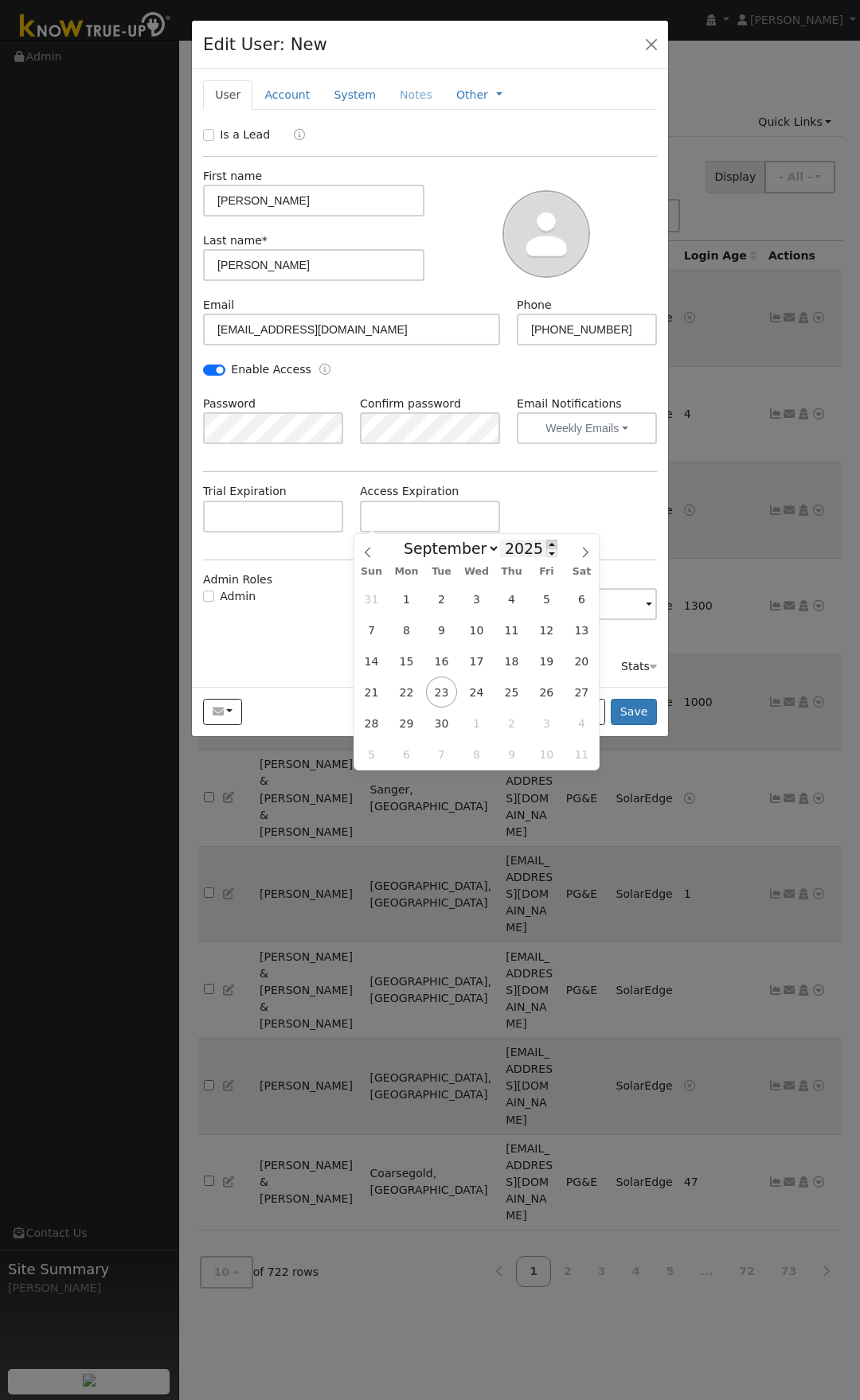
click at [547, 545] on span at bounding box center [552, 544] width 11 height 8
type input "2026"
click at [592, 551] on span at bounding box center [585, 547] width 27 height 27
select select "9"
click at [580, 724] on span "31" at bounding box center [581, 722] width 31 height 31
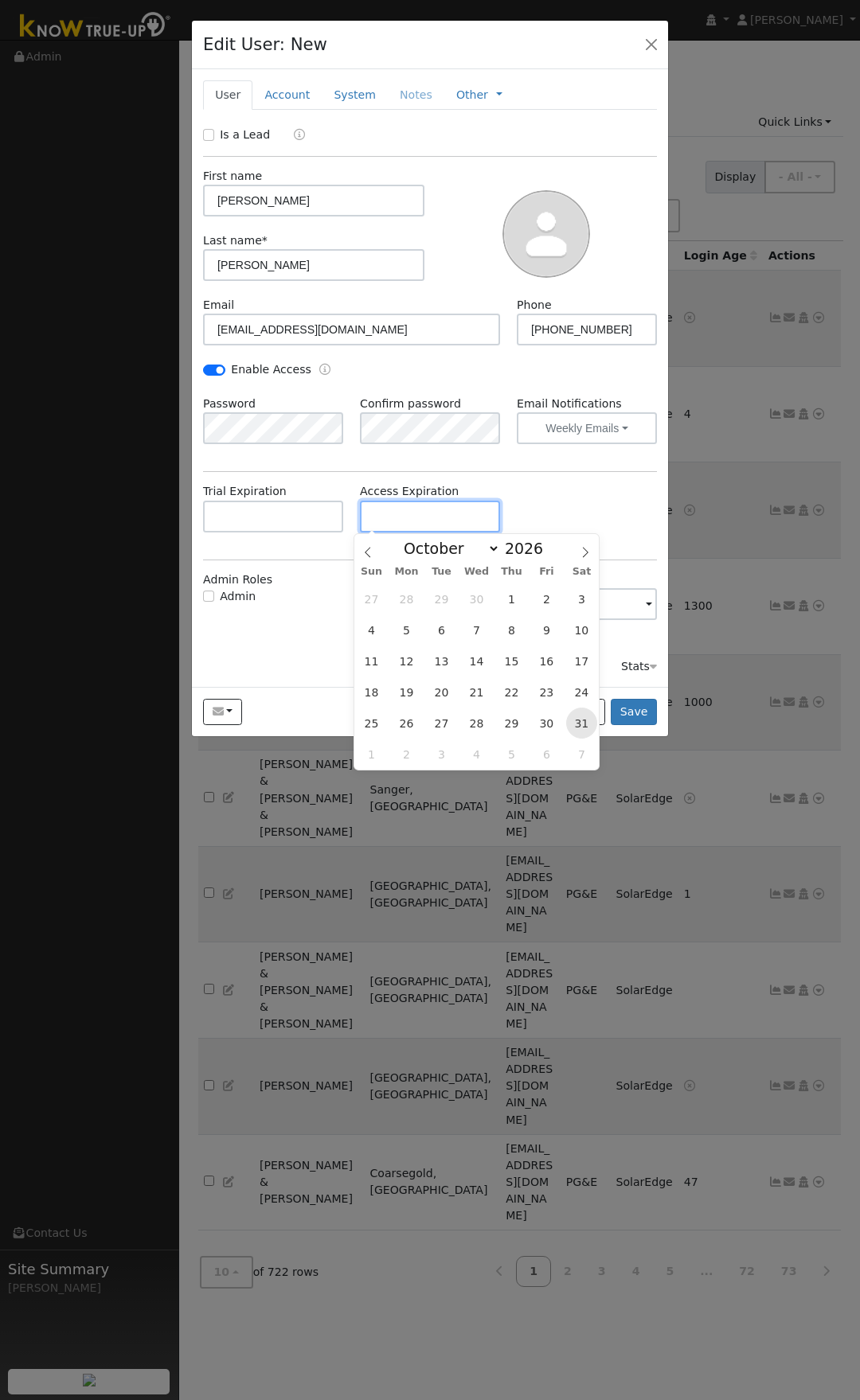
type input "[DATE]"
click at [276, 98] on link "Account" at bounding box center [287, 94] width 69 height 29
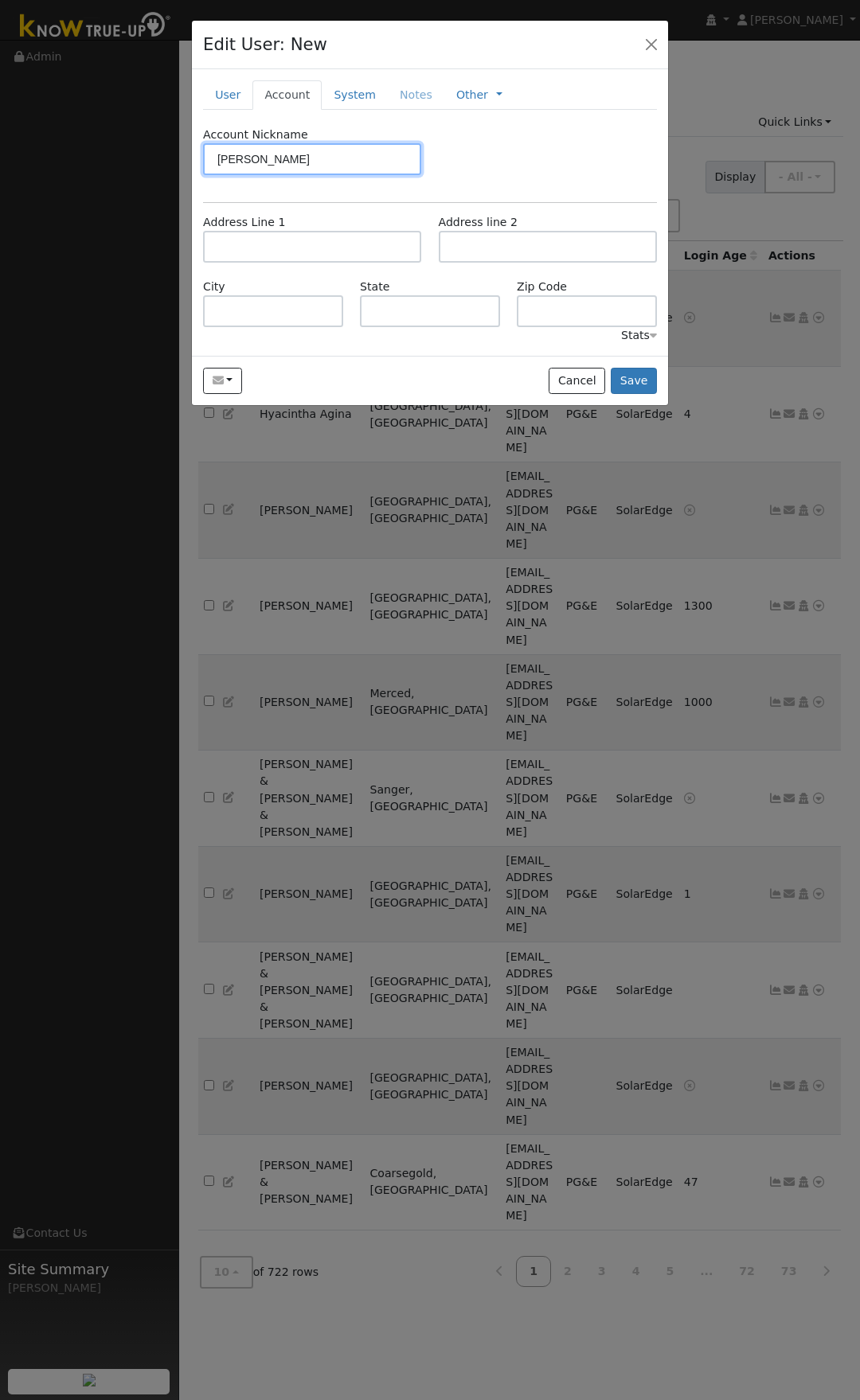
type input "[PERSON_NAME]"
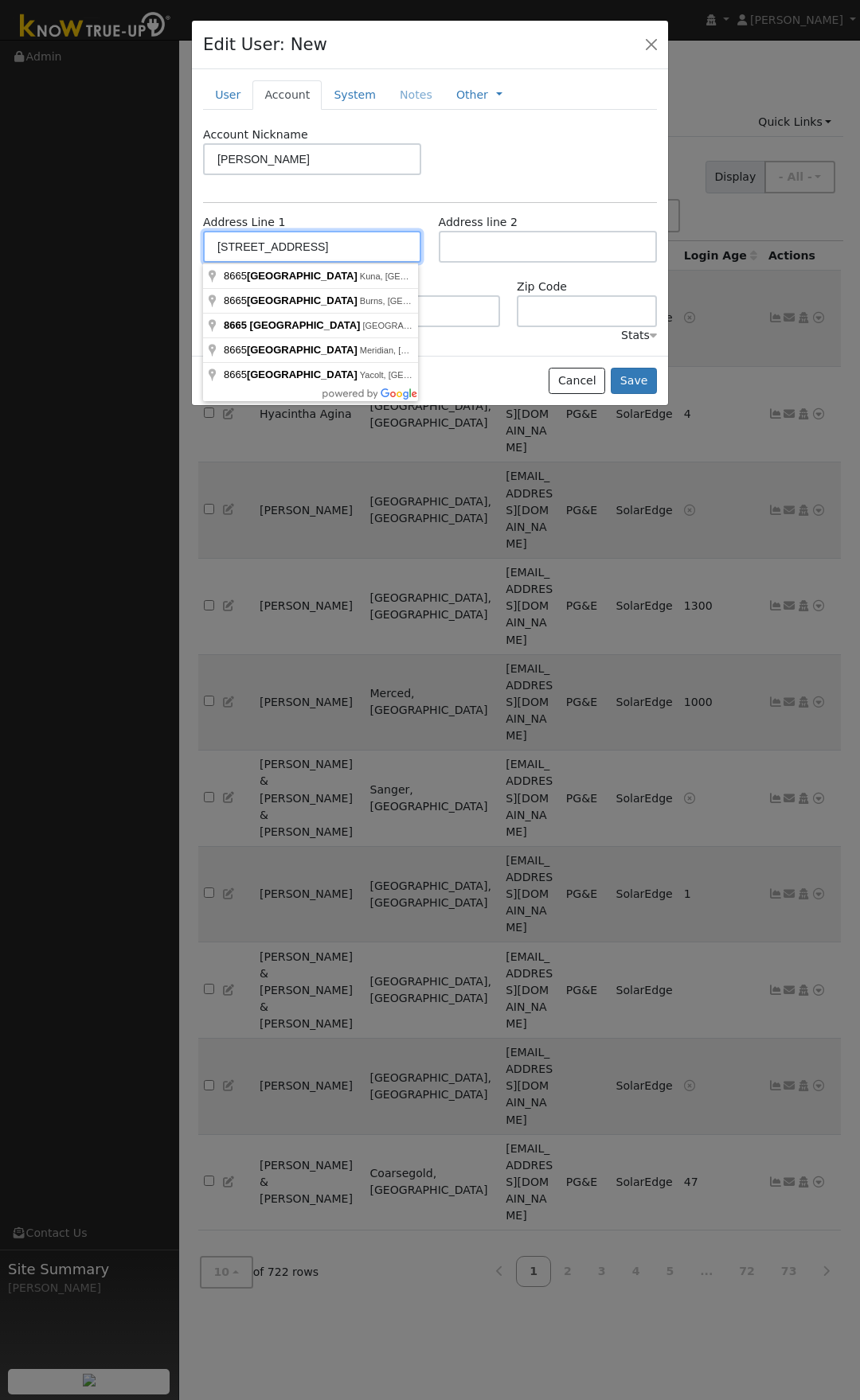
type input "[STREET_ADDRESS]"
click at [358, 197] on div "Account Nickname [PERSON_NAME] Address Line 1 [STREET_ADDRESS] Address line 2 C…" at bounding box center [430, 235] width 454 height 218
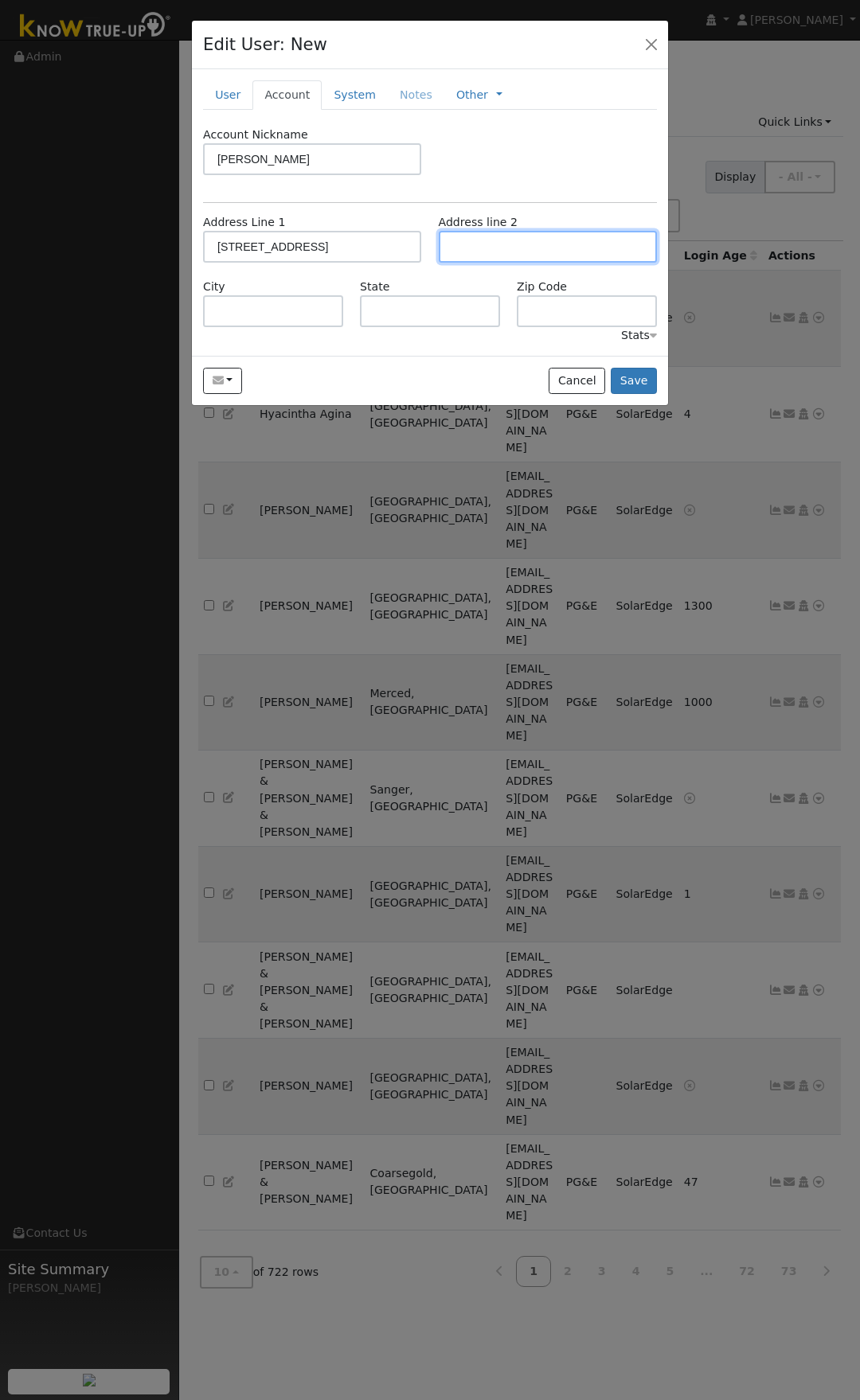
click at [512, 252] on input "text" at bounding box center [548, 247] width 218 height 32
type input "Unit 153"
click at [264, 316] on input "text" at bounding box center [273, 311] width 140 height 32
type input "[GEOGRAPHIC_DATA]"
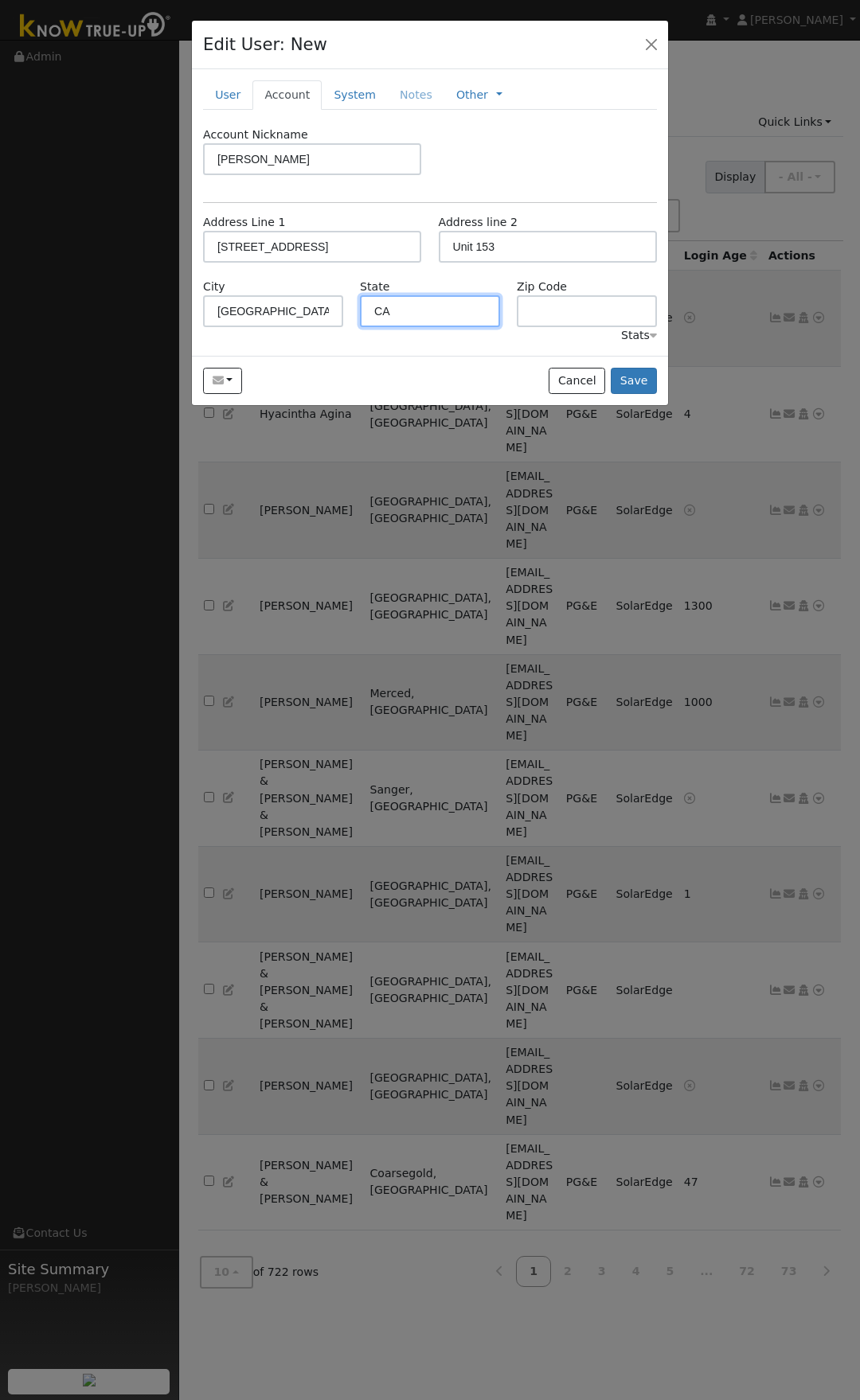
type input "CA"
type input "93720"
click at [253, 249] on input "[STREET_ADDRESS]" at bounding box center [312, 247] width 218 height 32
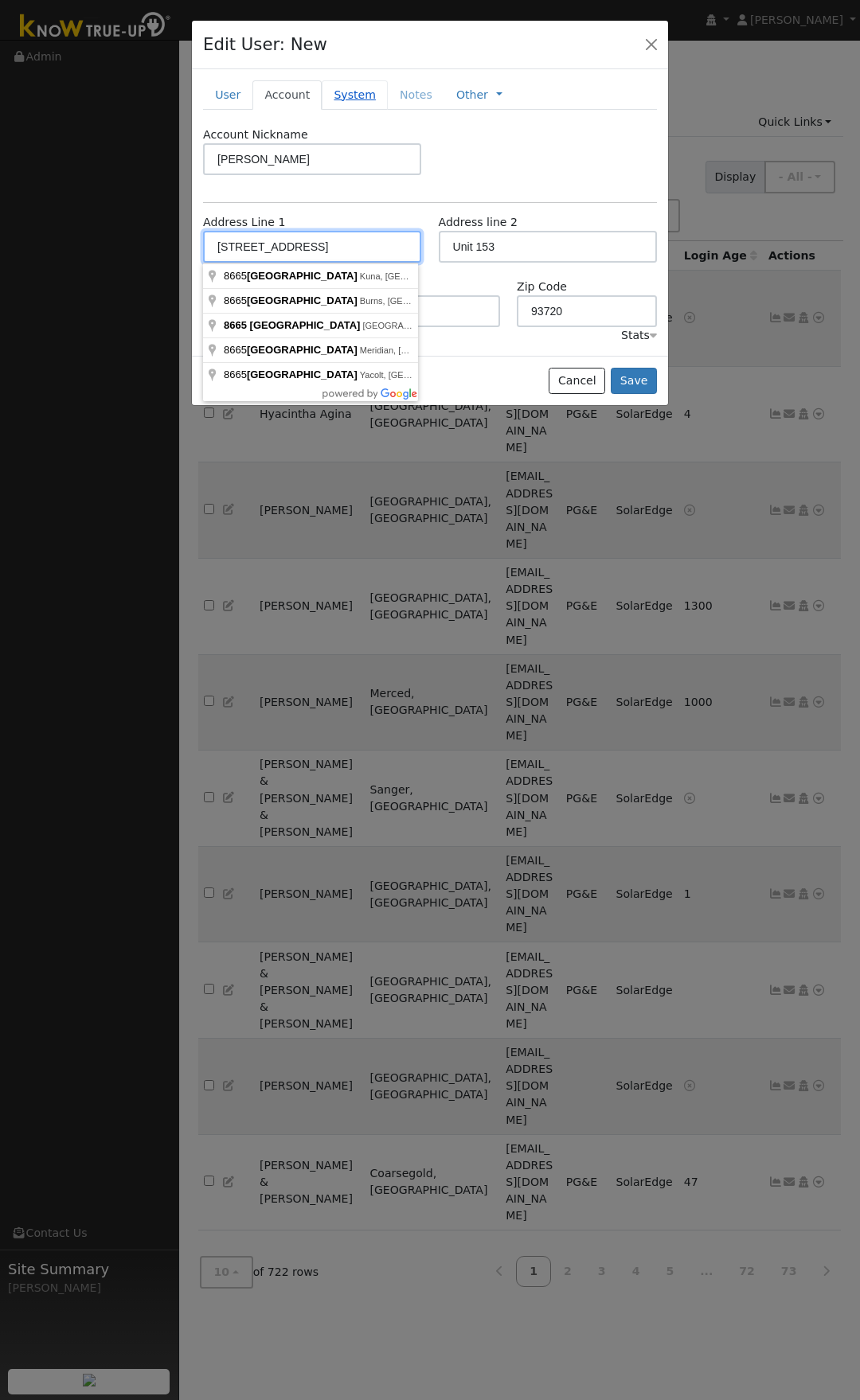
type input "[STREET_ADDRESS]"
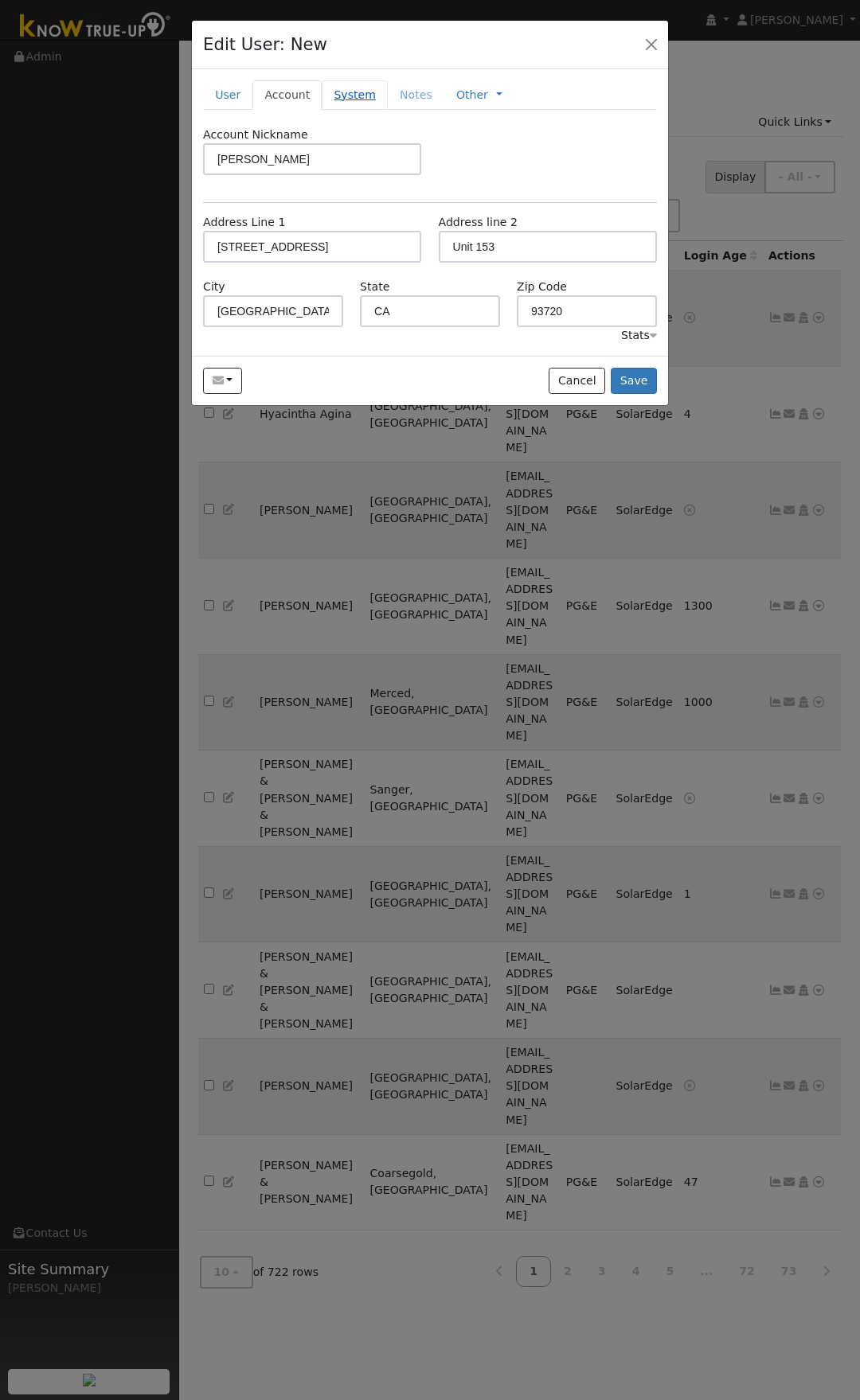
click at [341, 104] on link "System" at bounding box center [355, 94] width 66 height 29
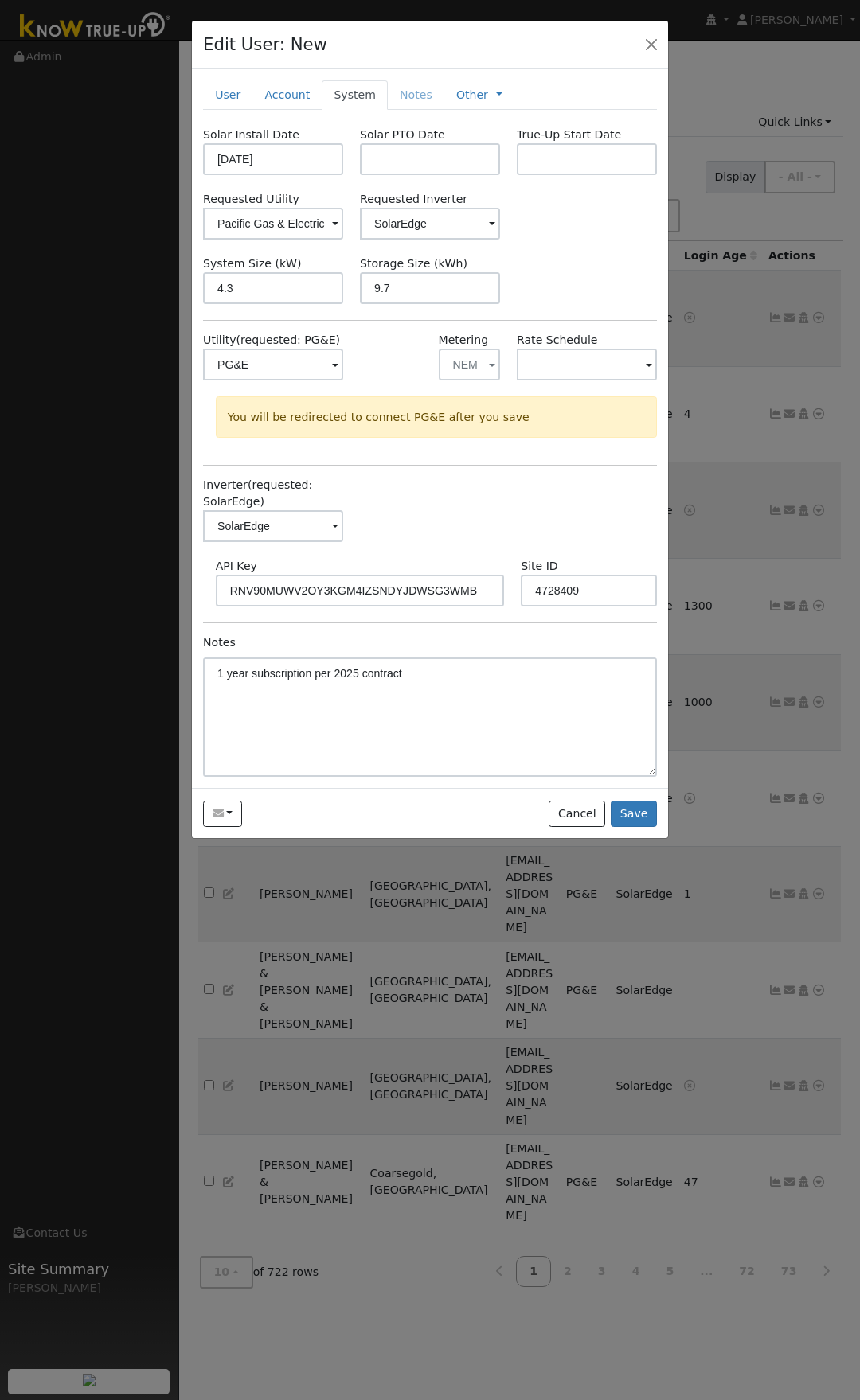
click at [409, 98] on li "Notes" at bounding box center [415, 94] width 56 height 29
click at [496, 101] on link at bounding box center [499, 95] width 7 height 17
click at [521, 90] on ul "User Account System Notes Other Management Billing Timeline" at bounding box center [430, 94] width 454 height 29
click at [507, 93] on ul "User Account System Notes Other Management Billing Timeline" at bounding box center [430, 94] width 454 height 29
click at [642, 807] on button "Save" at bounding box center [633, 814] width 46 height 27
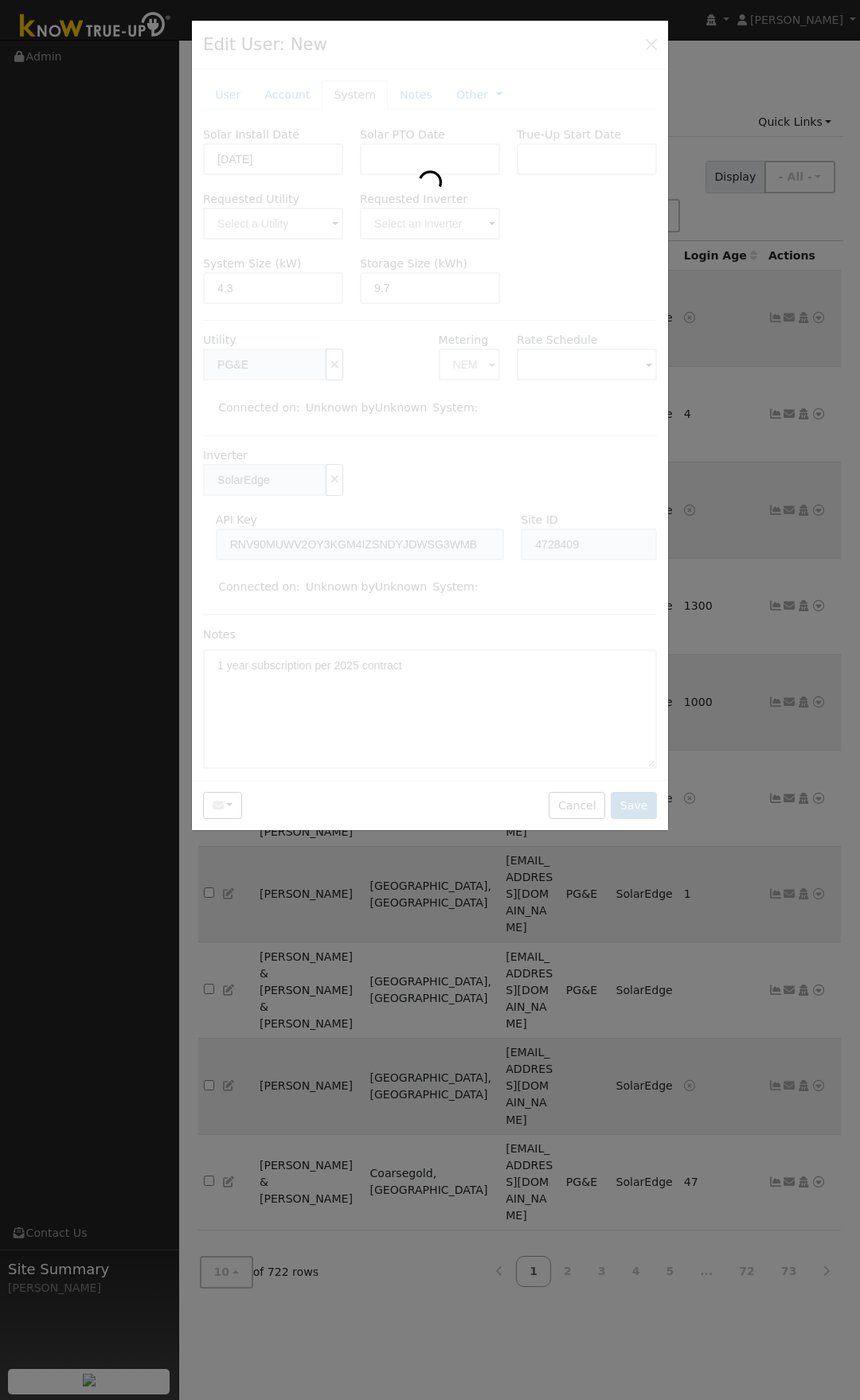
click at [567, 223] on div at bounding box center [430, 426] width 476 height 810
click at [542, 231] on div at bounding box center [430, 426] width 476 height 810
click at [483, 82] on div at bounding box center [430, 426] width 476 height 810
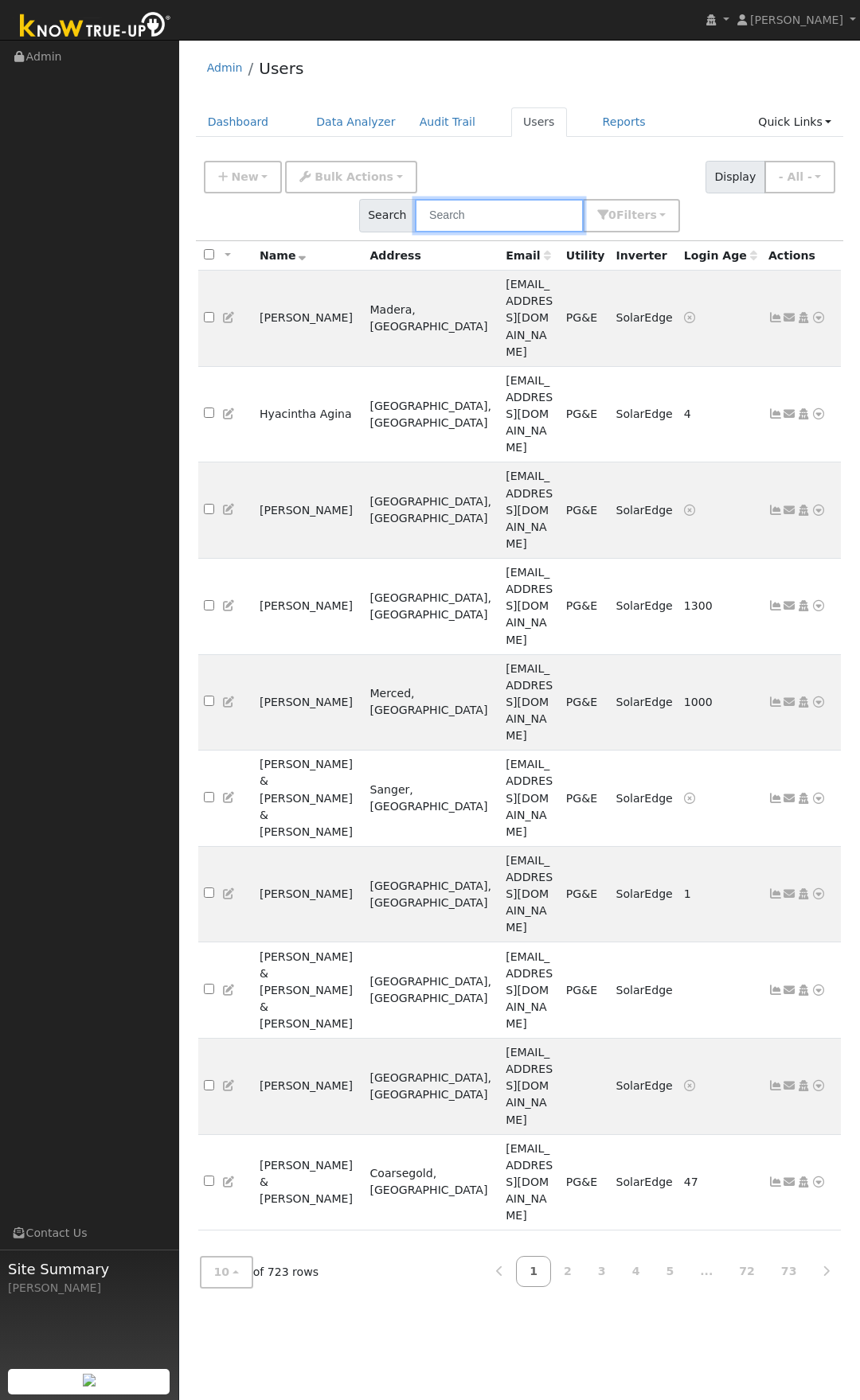
click at [584, 199] on input "text" at bounding box center [499, 215] width 168 height 33
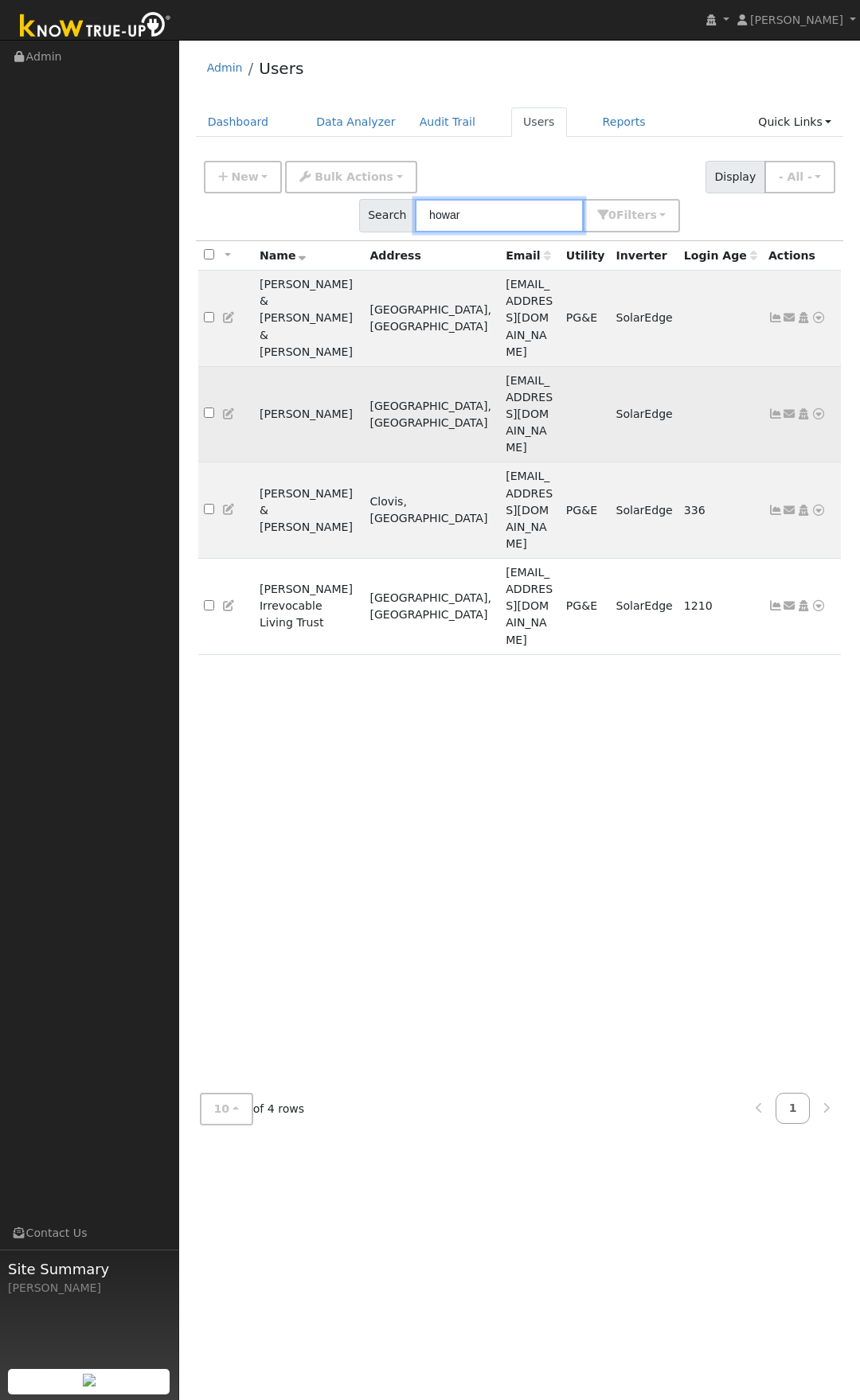
type input "howar"
click at [225, 408] on icon at bounding box center [229, 413] width 14 height 11
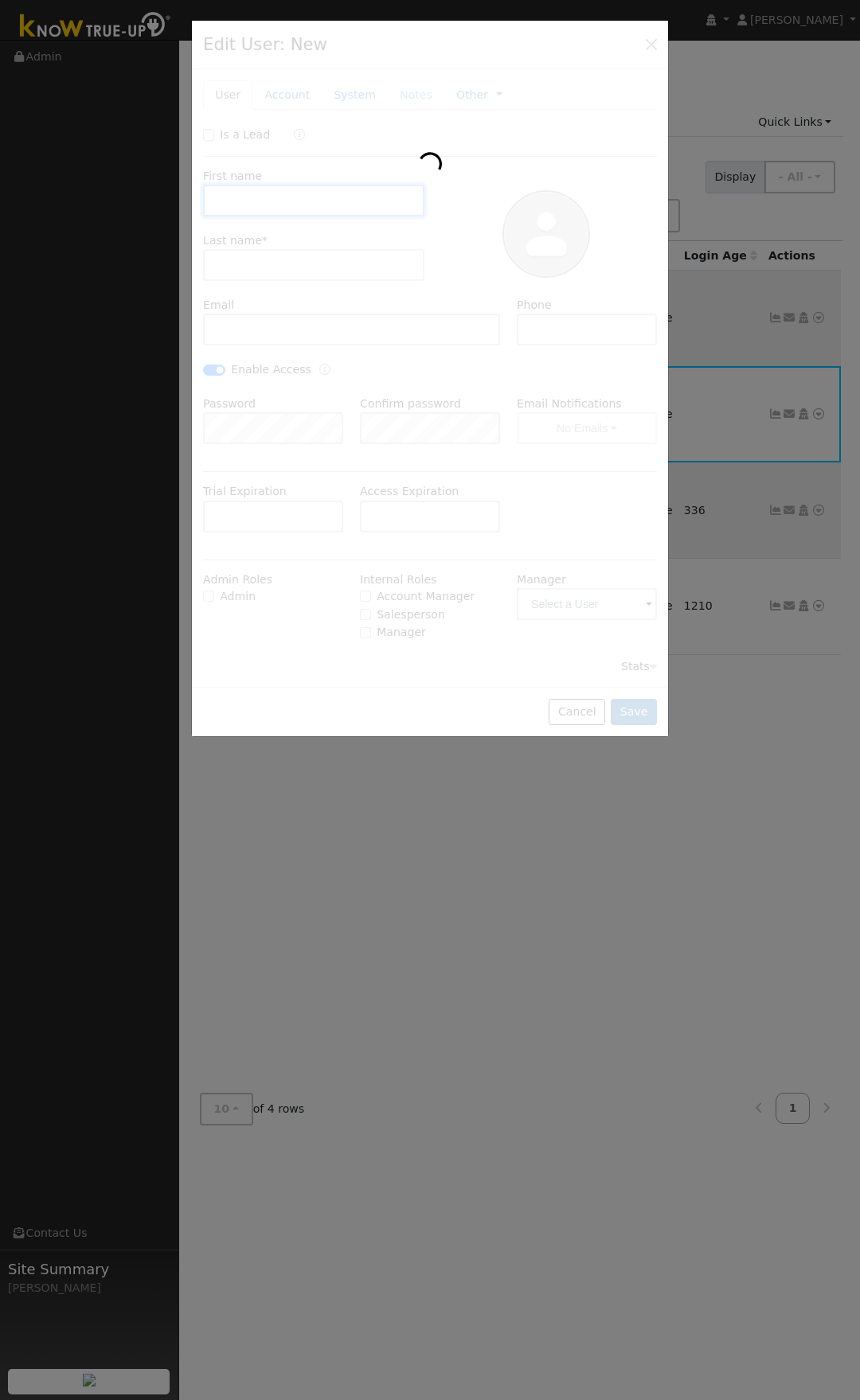
type input "[DATE]"
type input "[PERSON_NAME]"
type input "[EMAIL_ADDRESS][DOMAIN_NAME]"
type input "[PHONE_NUMBER]"
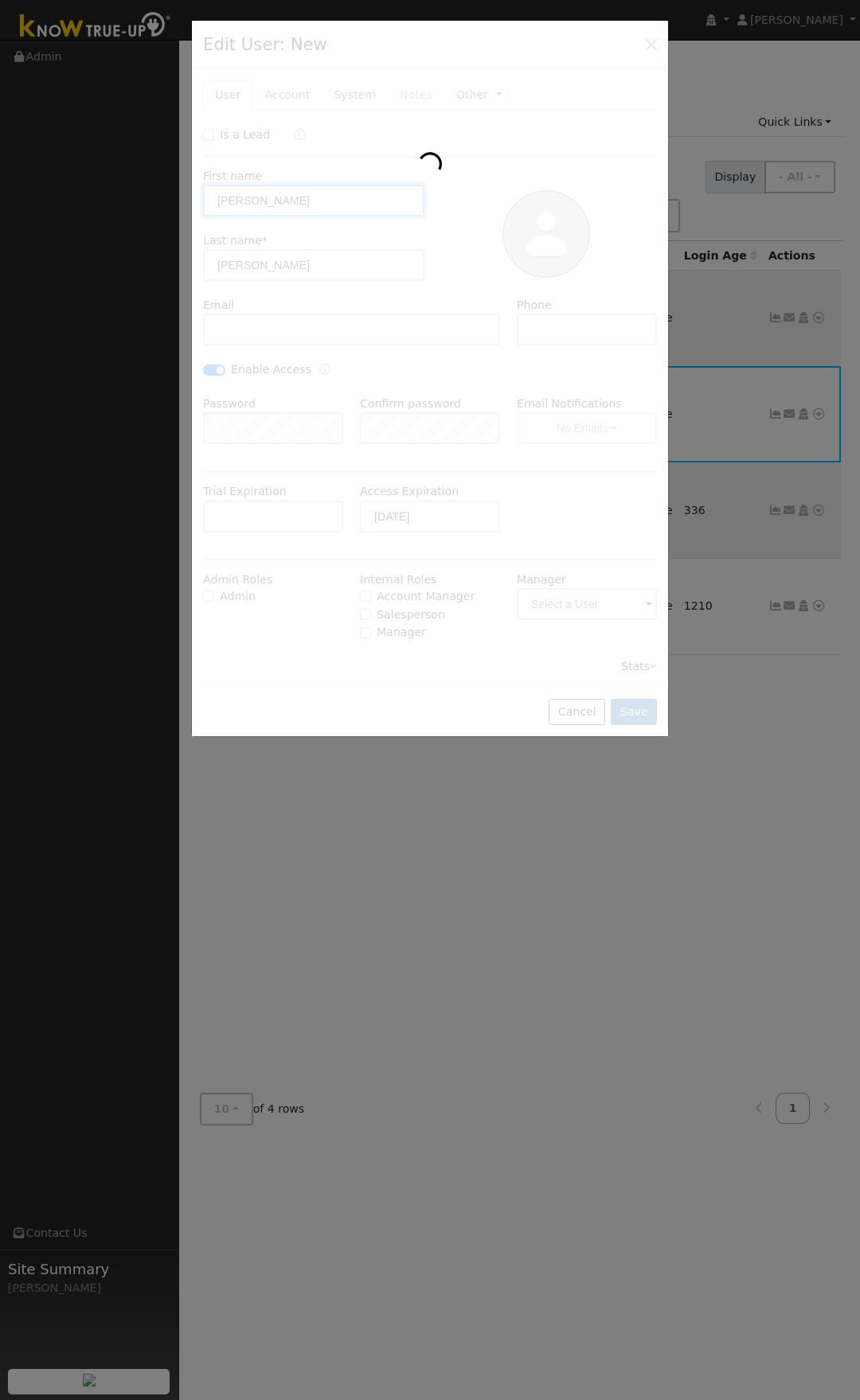
checkbox input "true"
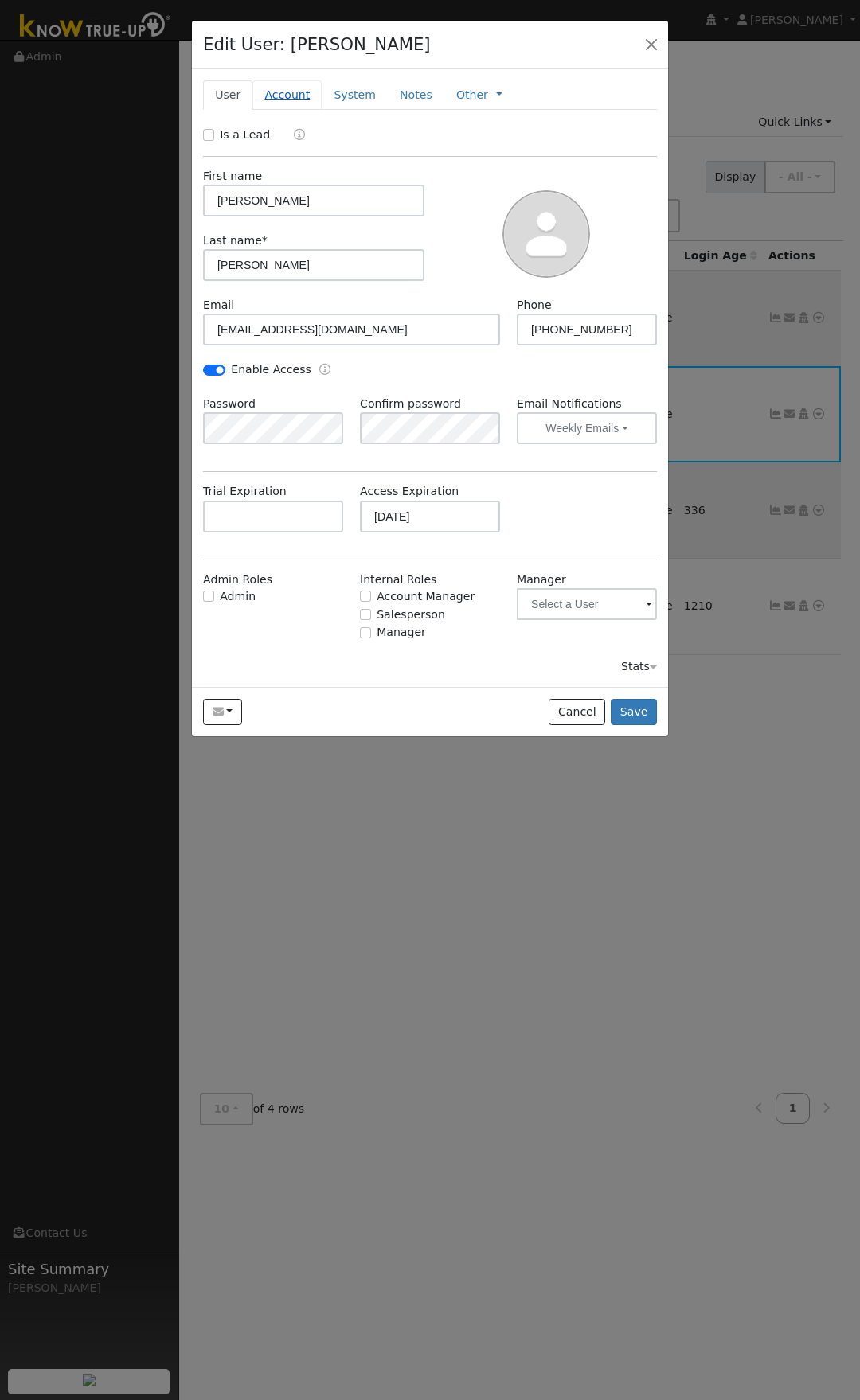
click at [293, 95] on link "Account" at bounding box center [287, 94] width 69 height 29
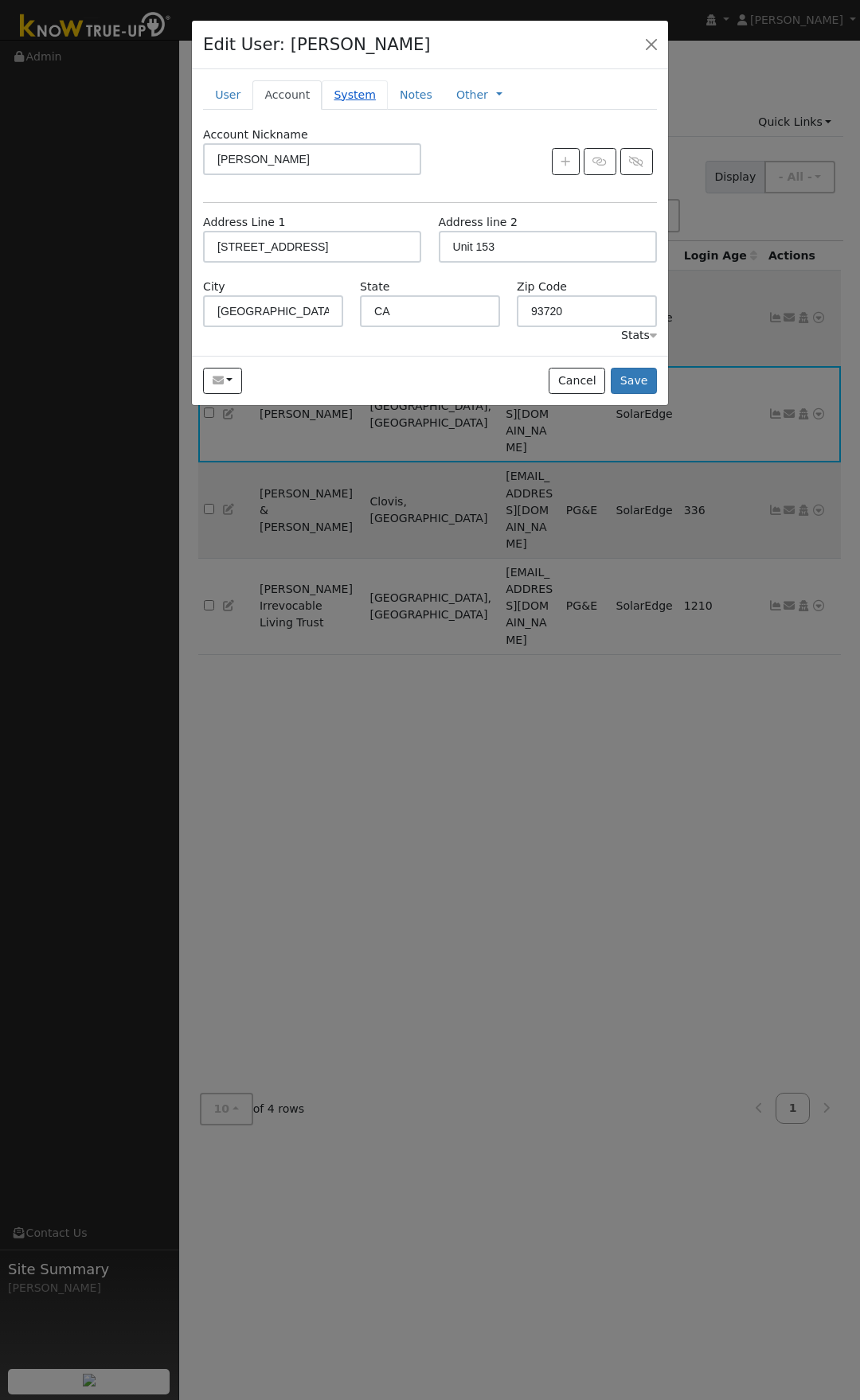
click at [345, 101] on link "System" at bounding box center [355, 94] width 66 height 29
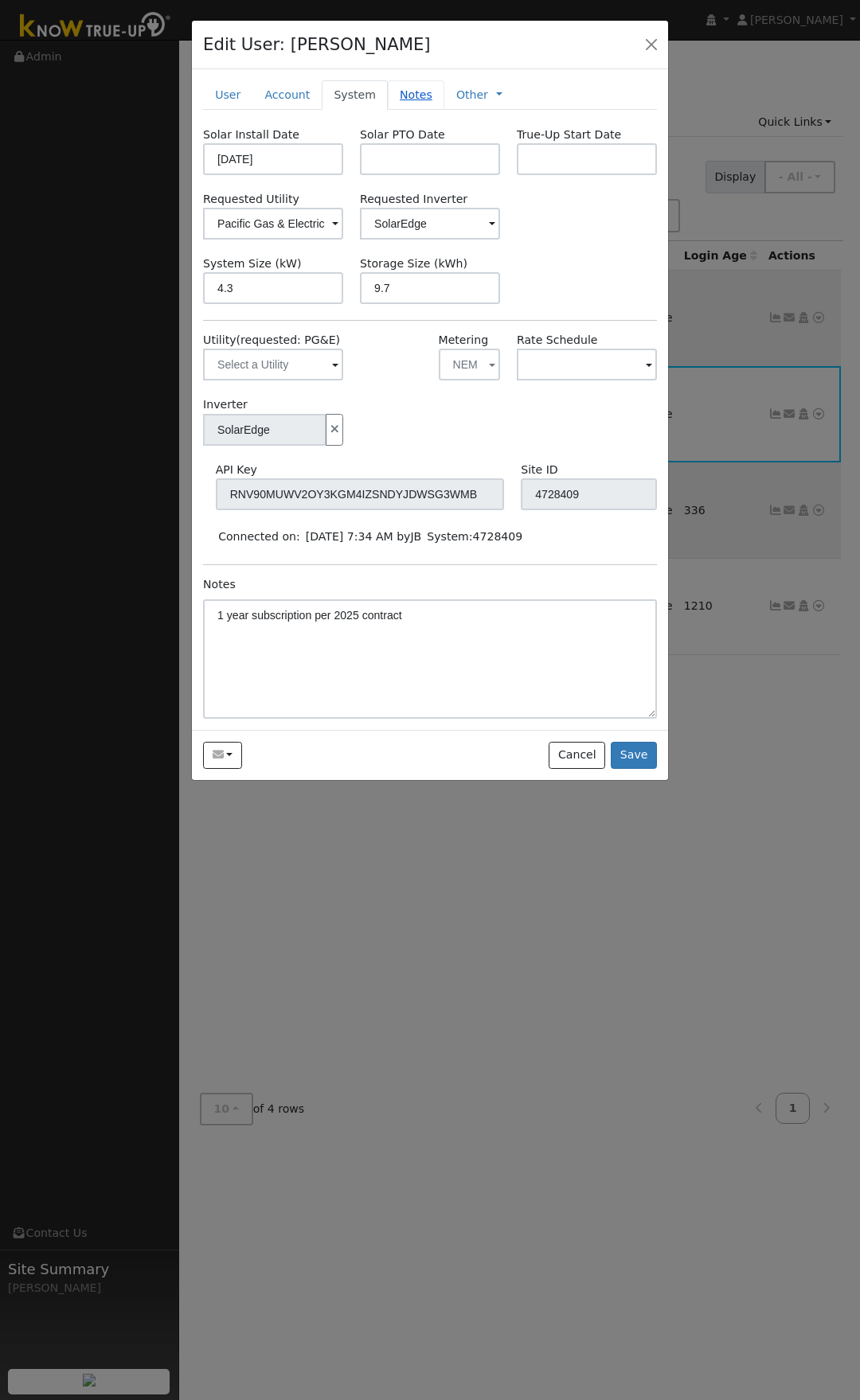
click at [387, 97] on link "Notes" at bounding box center [415, 94] width 56 height 29
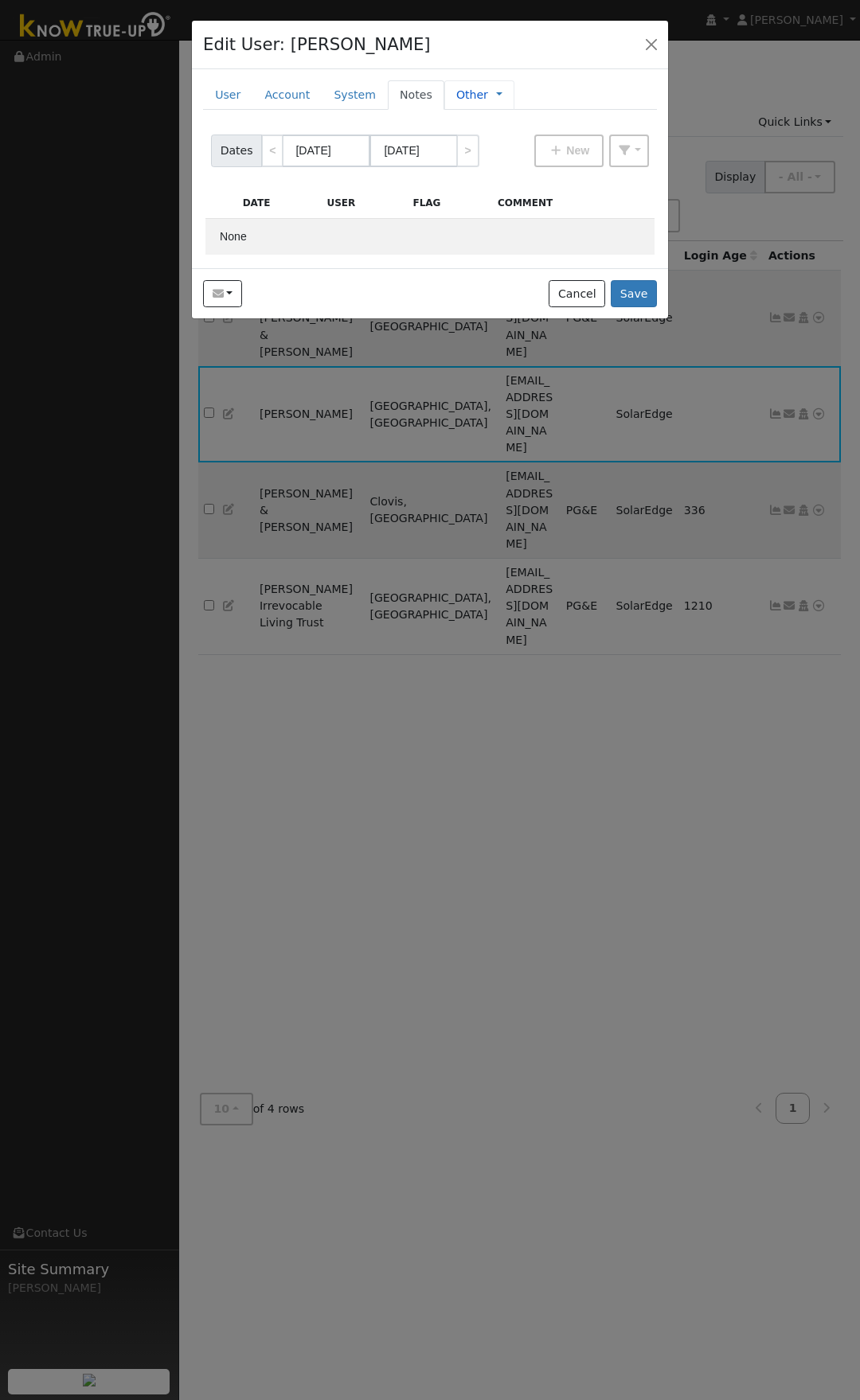
click at [457, 93] on link "Other" at bounding box center [473, 95] width 32 height 17
click at [323, 95] on link "System" at bounding box center [355, 94] width 66 height 29
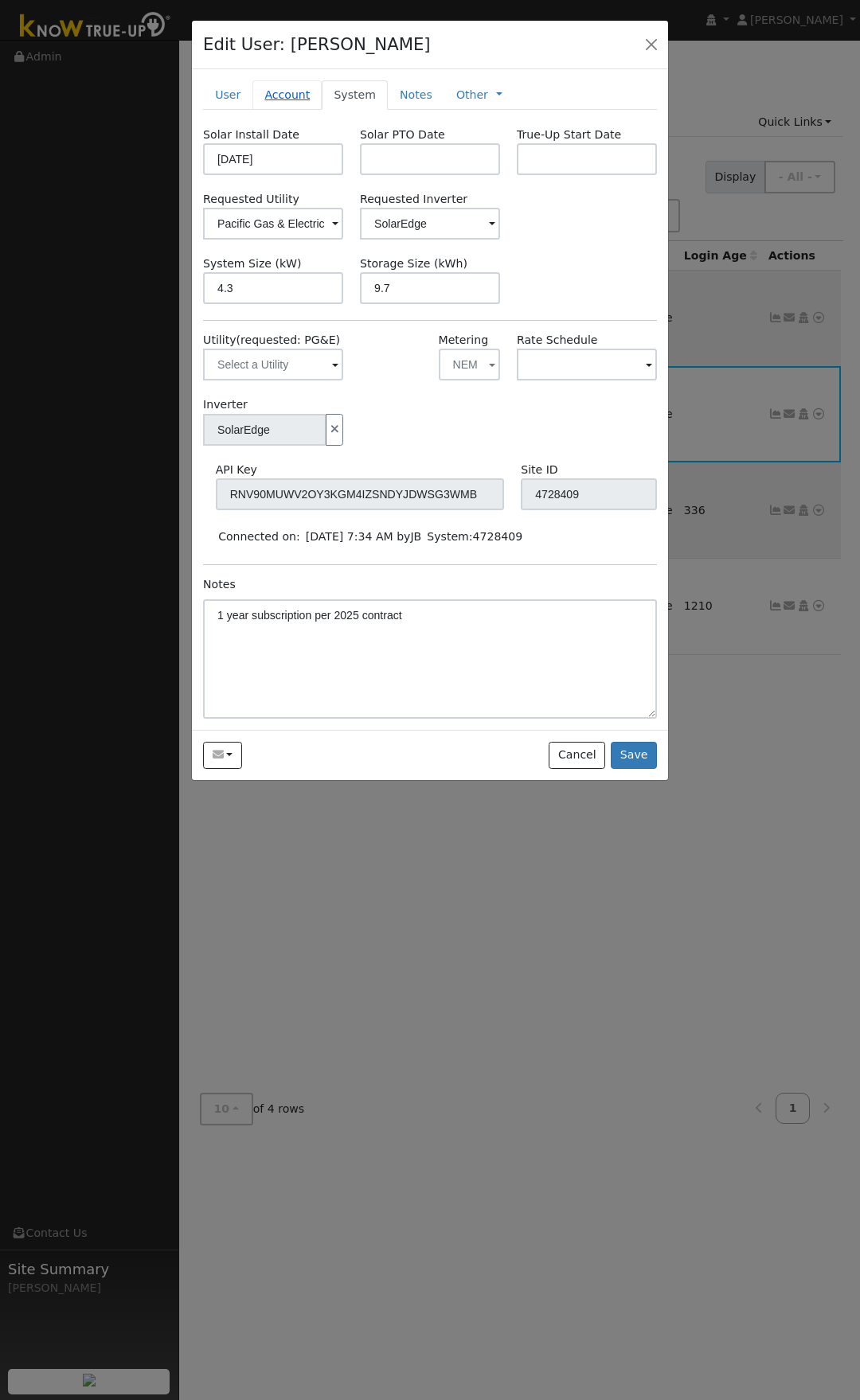
click at [290, 95] on link "Account" at bounding box center [287, 94] width 69 height 29
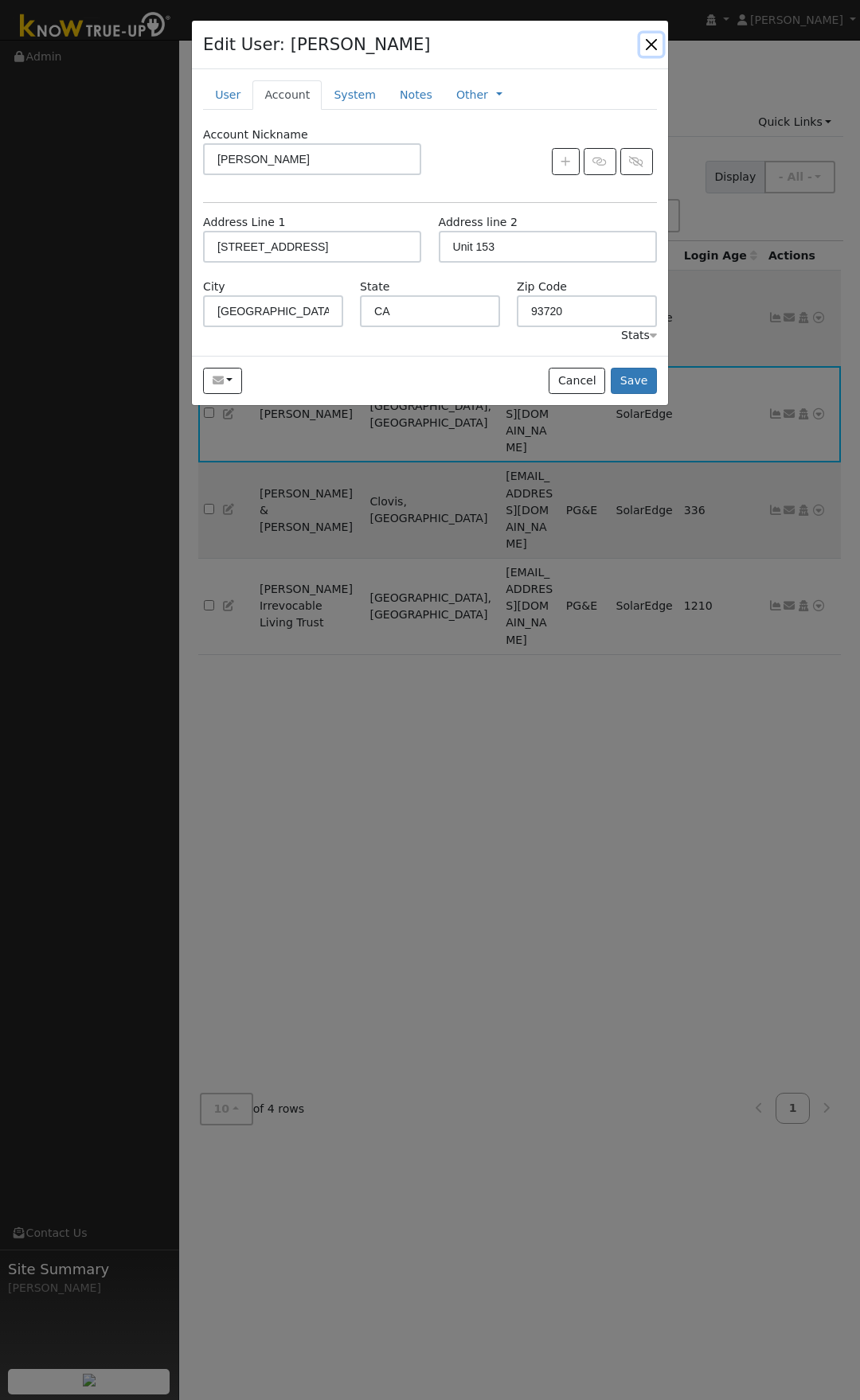
click at [649, 40] on button "button" at bounding box center [651, 45] width 22 height 22
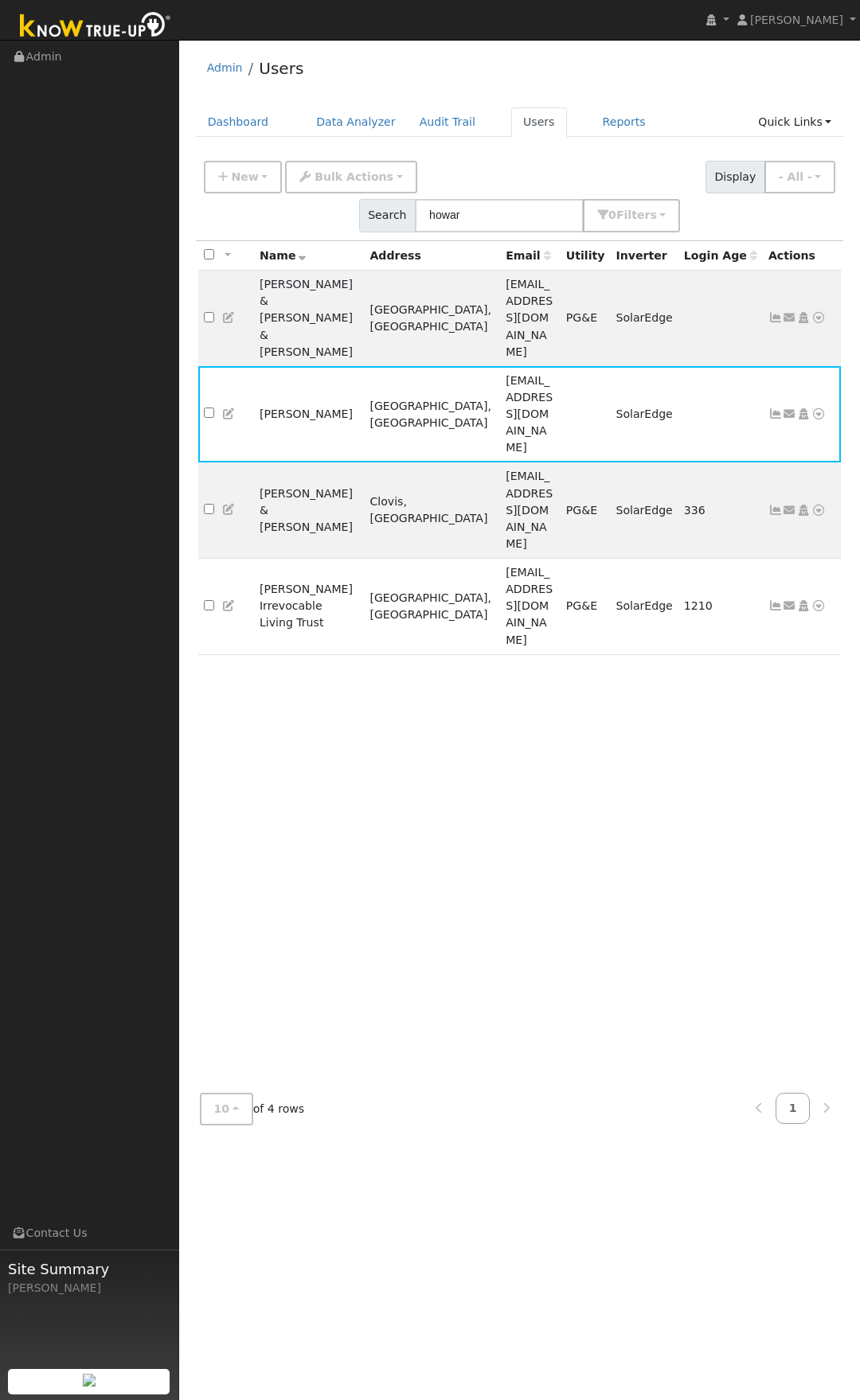
click at [619, 101] on div "Admin Users Dashboard Data Analyzer Audit Trail Users Reports Quick Links Quick…" at bounding box center [519, 593] width 665 height 1089
